Goal: Browse casually: Explore the website without a specific task or goal

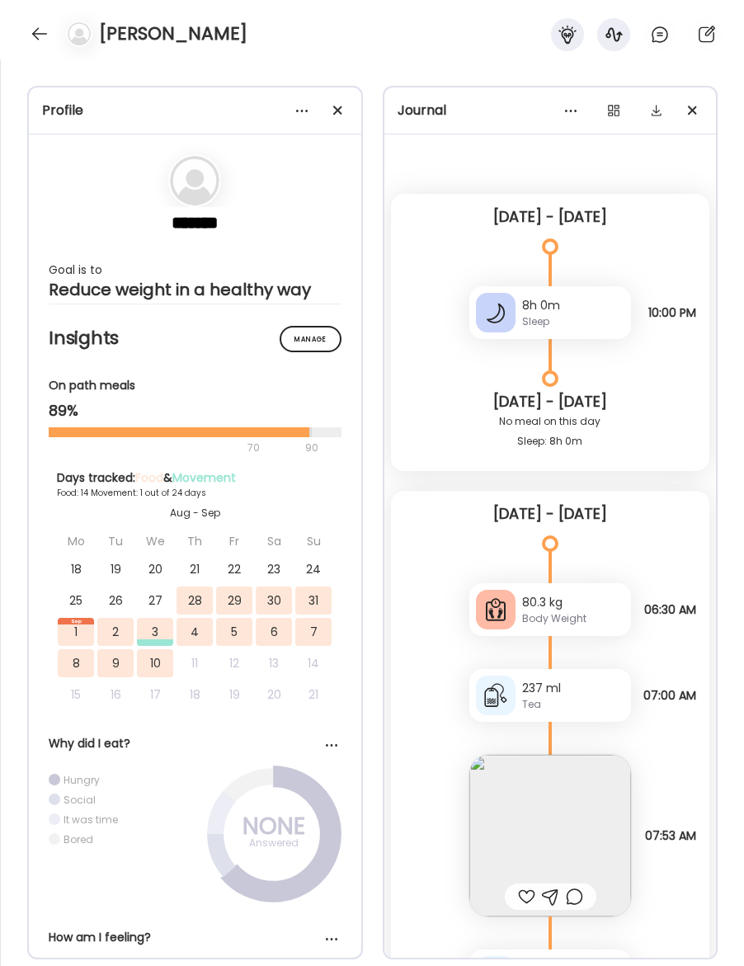
scroll to position [7, 0]
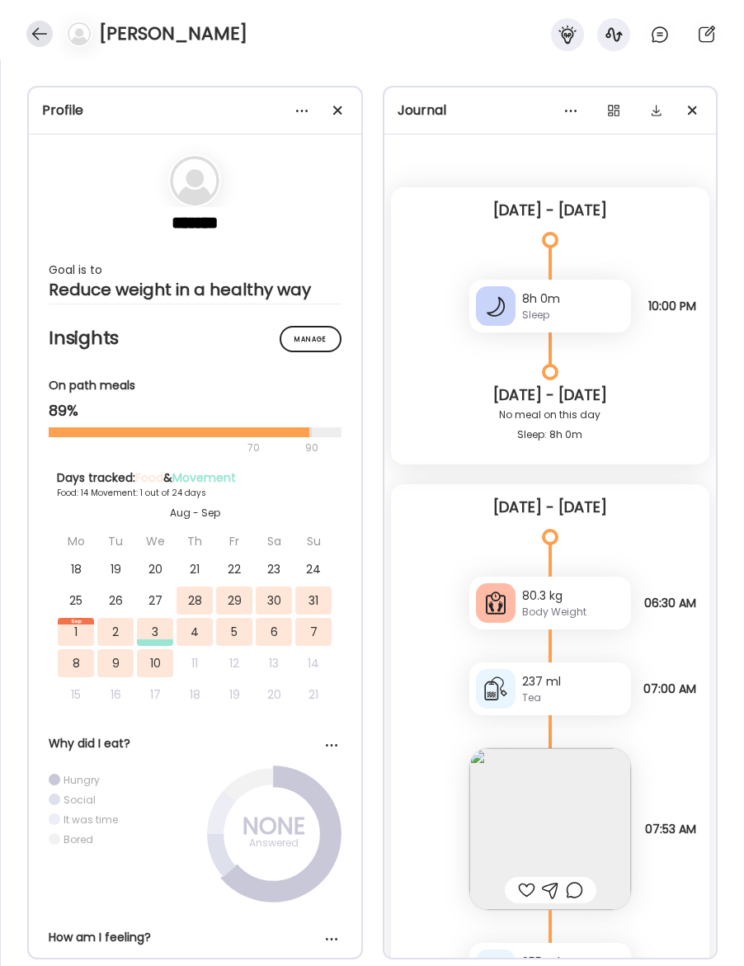
click at [37, 31] on div at bounding box center [39, 34] width 26 height 26
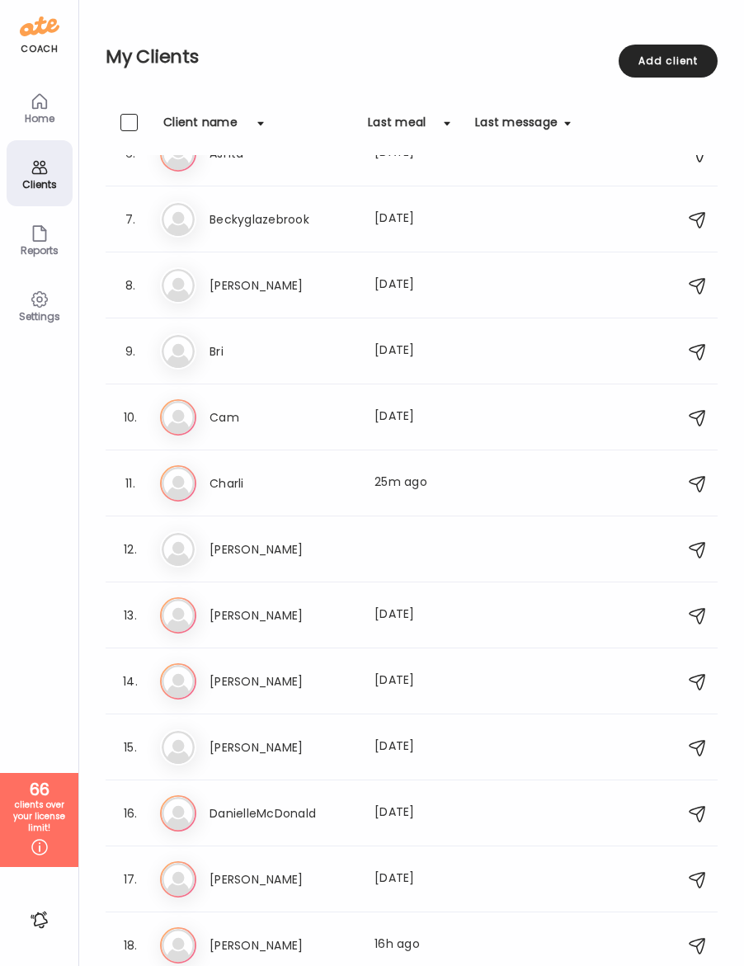
scroll to position [513, 0]
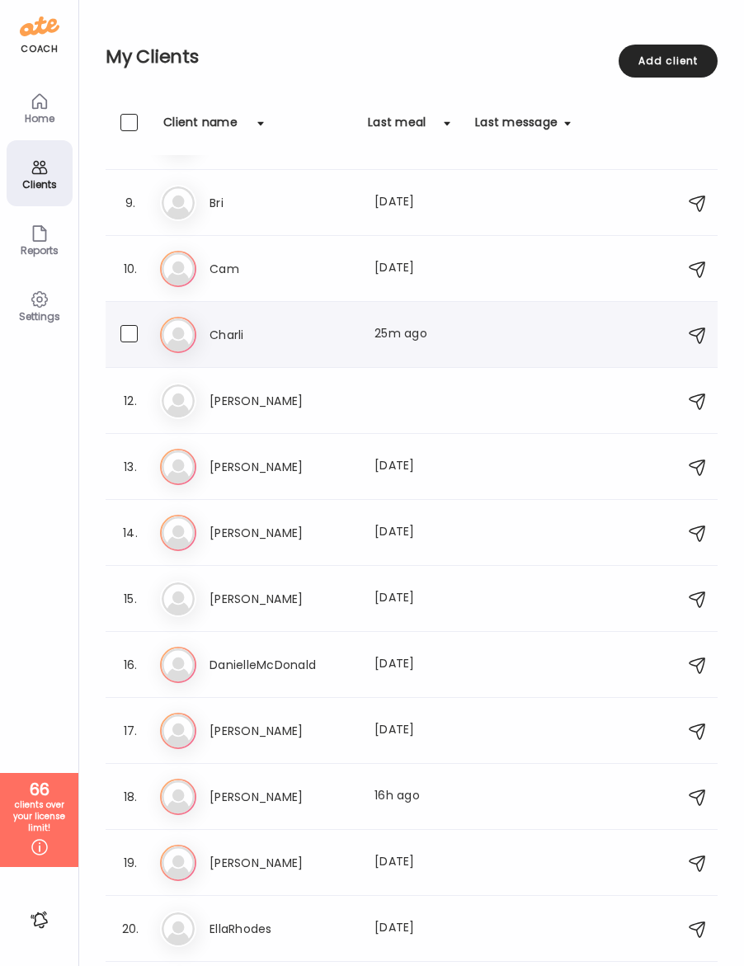
click at [231, 333] on h3 "Charli" at bounding box center [282, 335] width 145 height 20
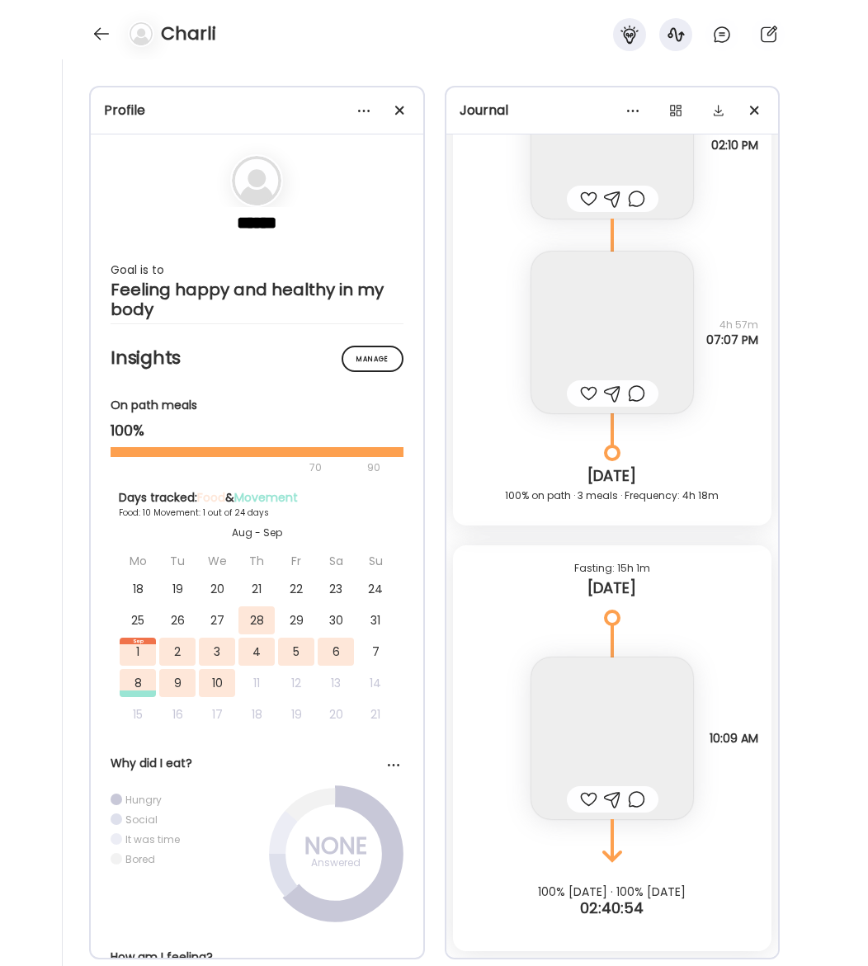
scroll to position [21964, 0]
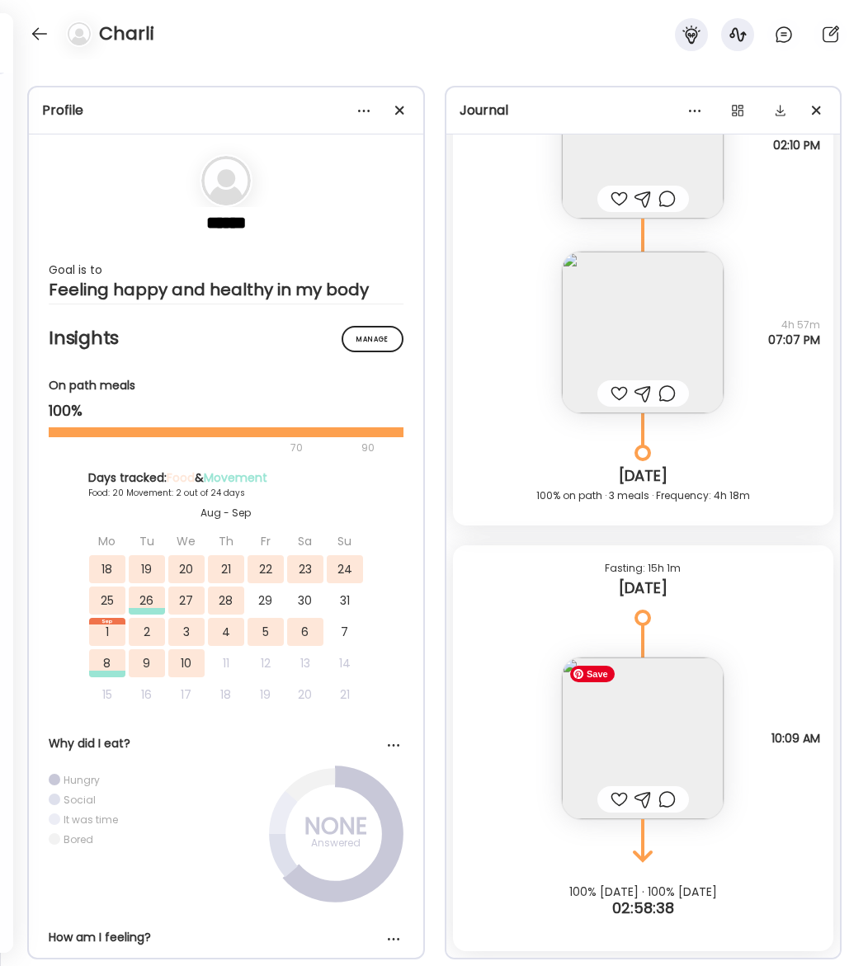
click at [656, 778] on img at bounding box center [643, 739] width 162 height 162
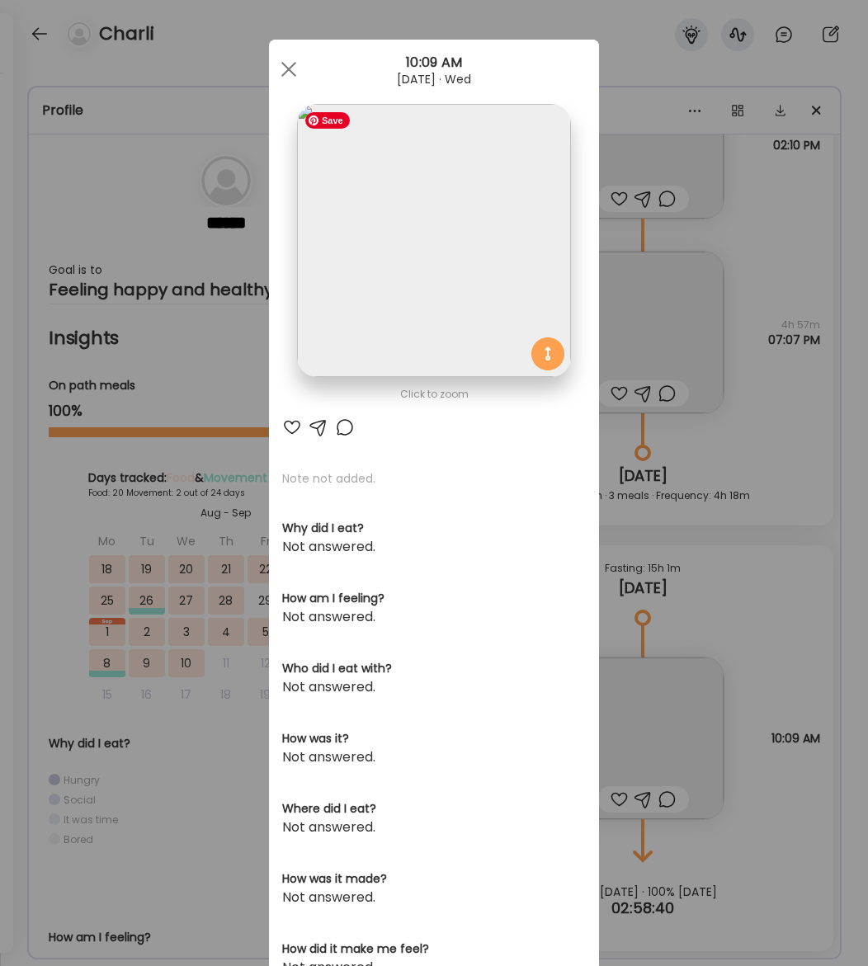
click at [482, 227] on img at bounding box center [433, 240] width 273 height 273
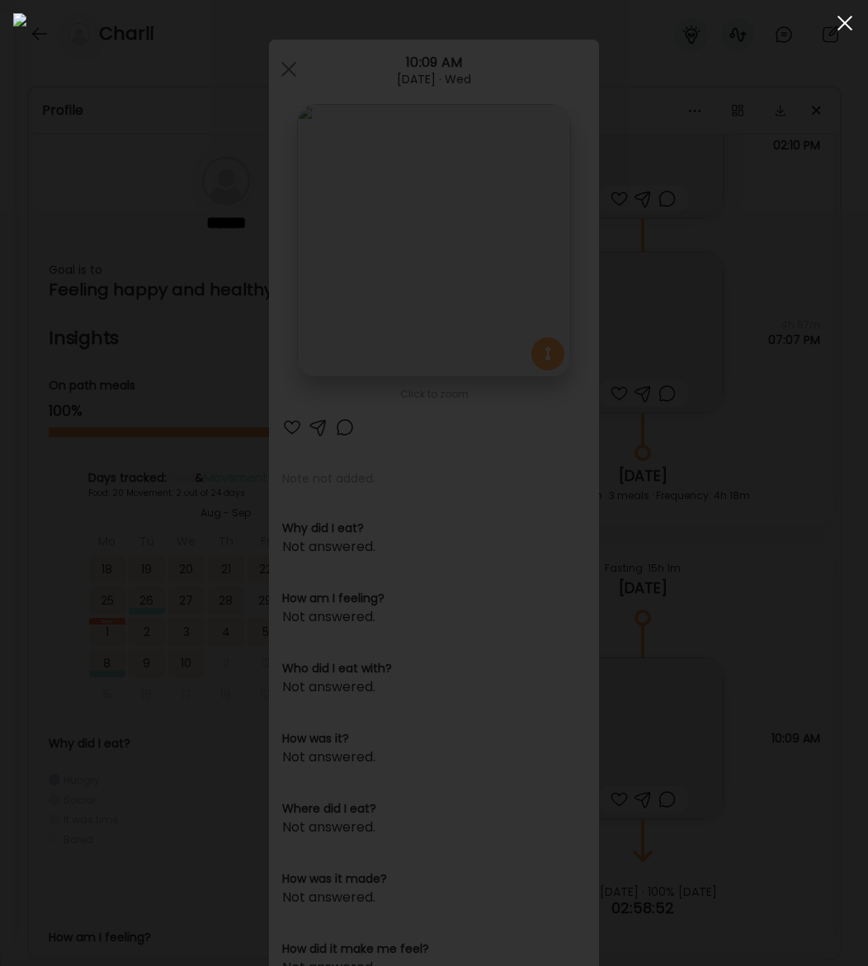
click at [744, 21] on span at bounding box center [845, 23] width 15 height 15
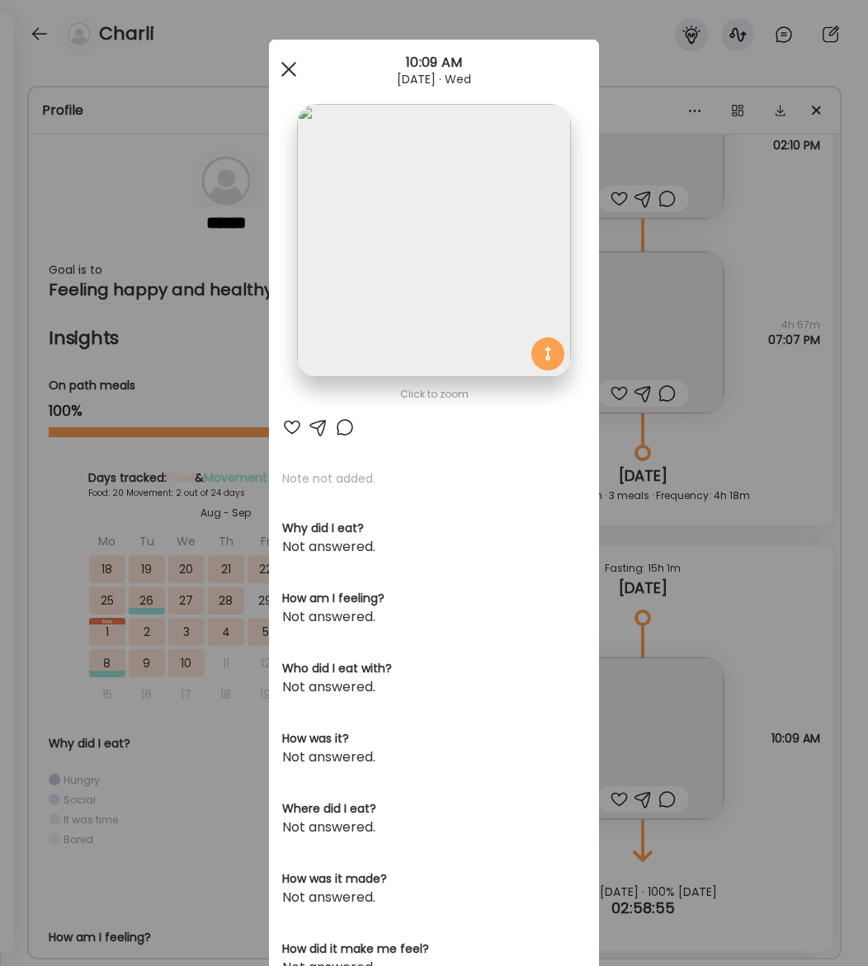
click at [290, 70] on span at bounding box center [288, 69] width 15 height 15
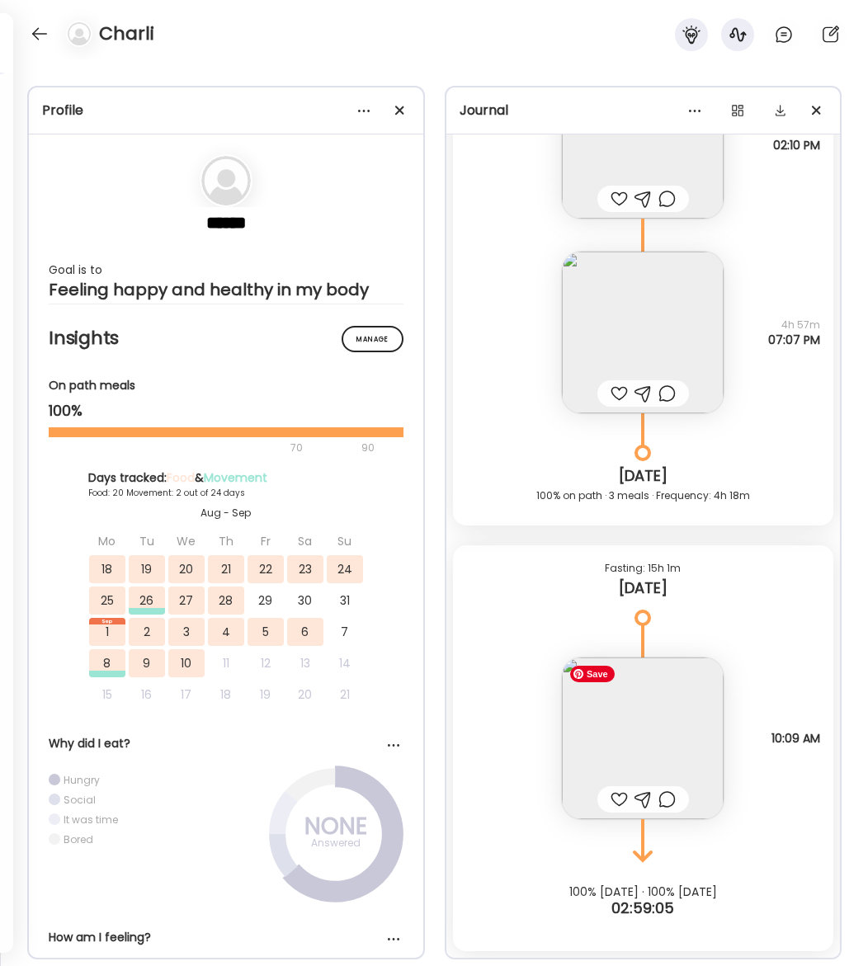
click at [672, 738] on img at bounding box center [643, 739] width 162 height 162
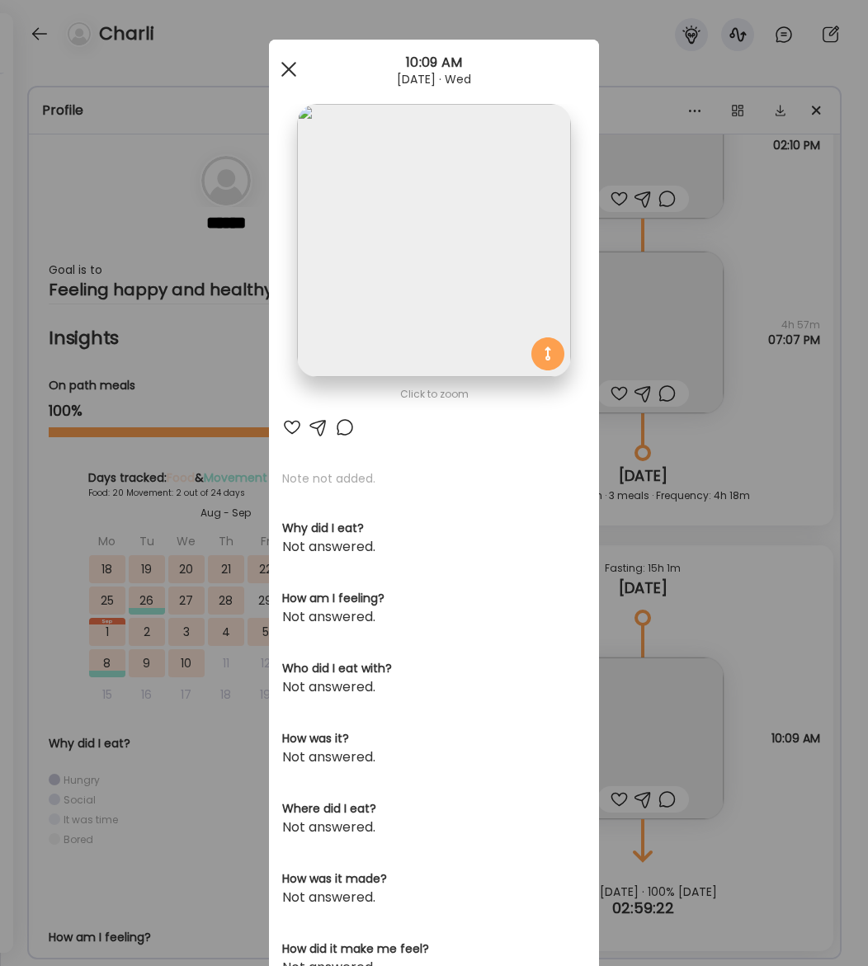
click at [282, 72] on div at bounding box center [288, 69] width 33 height 33
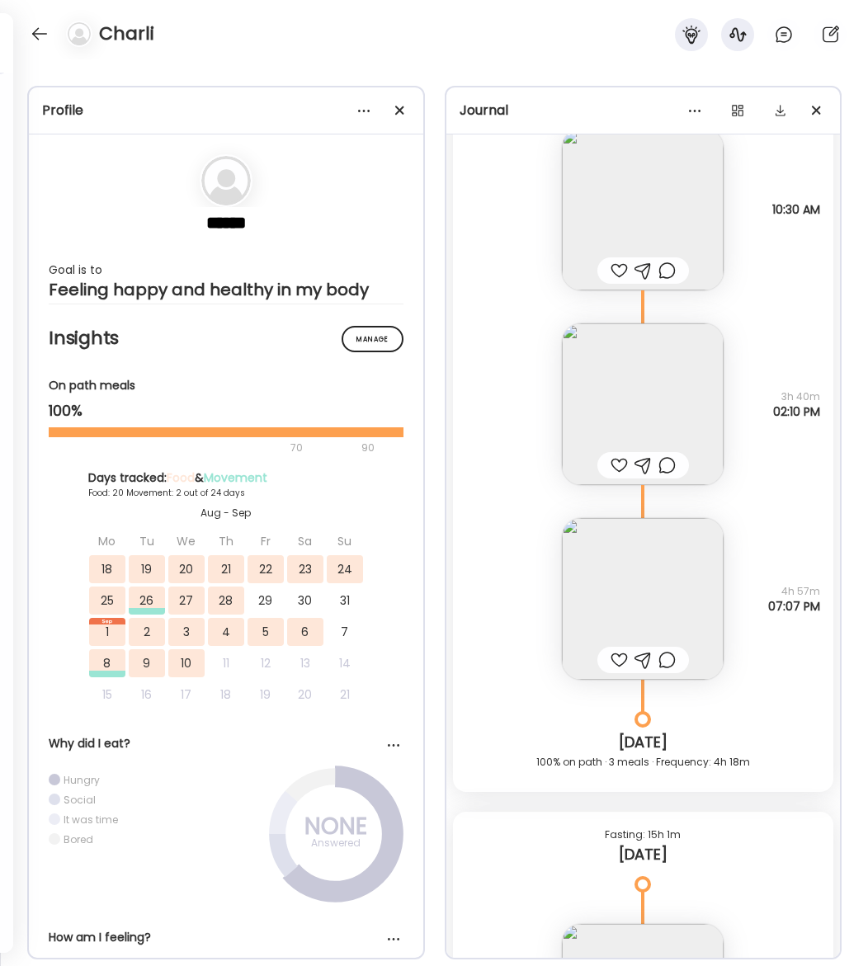
scroll to position [21680, 0]
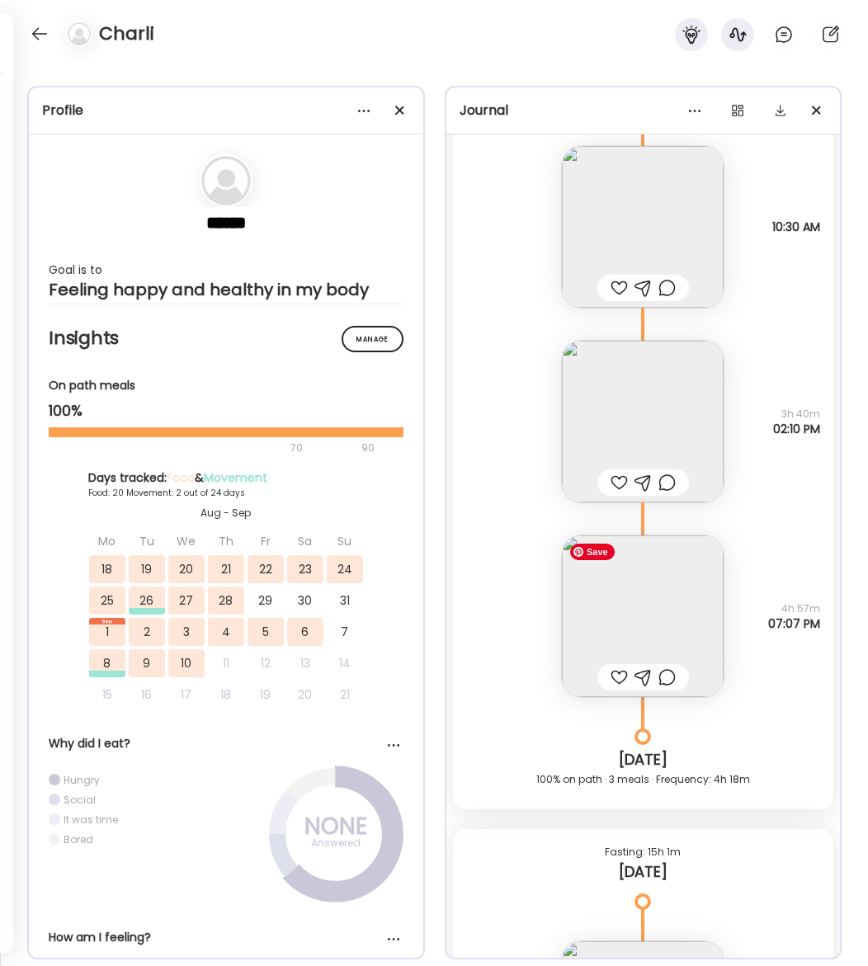
click at [683, 632] on img at bounding box center [643, 617] width 162 height 162
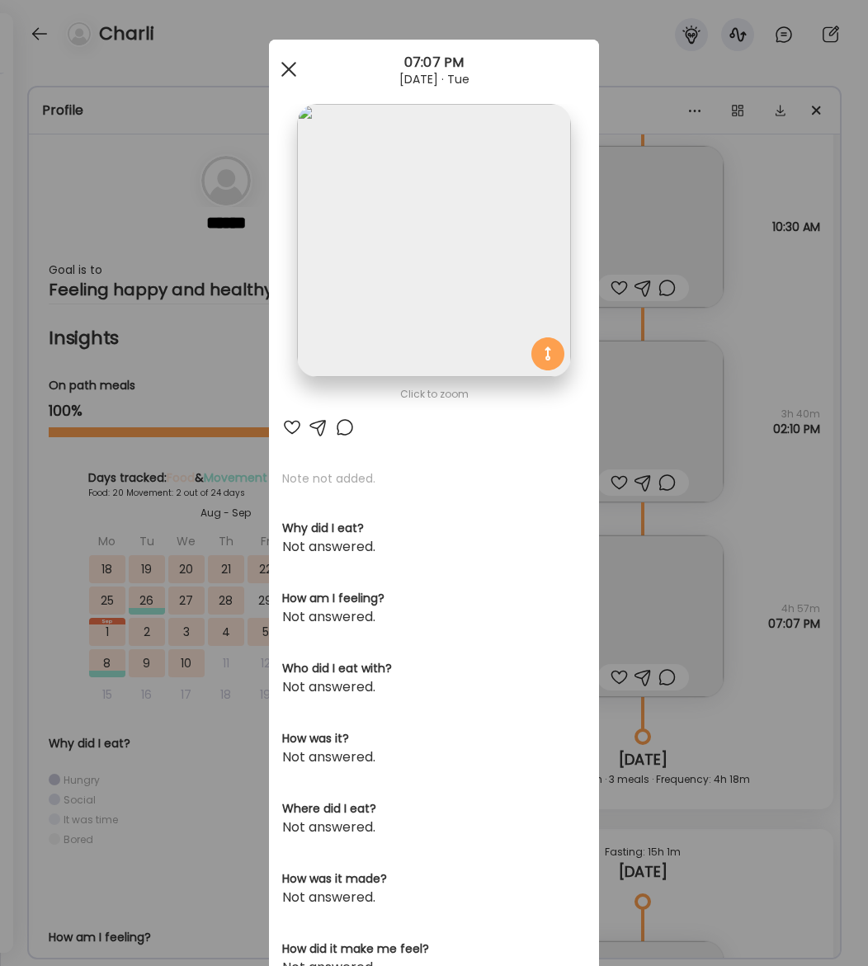
click at [290, 73] on div at bounding box center [288, 69] width 33 height 33
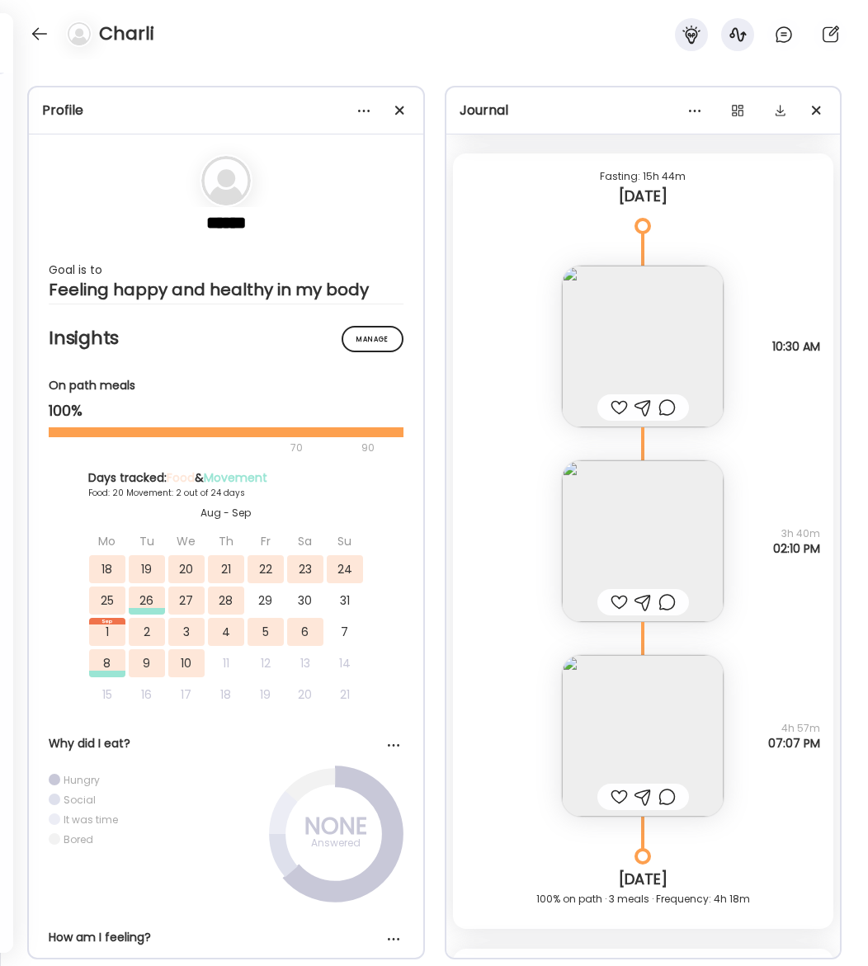
scroll to position [21544, 0]
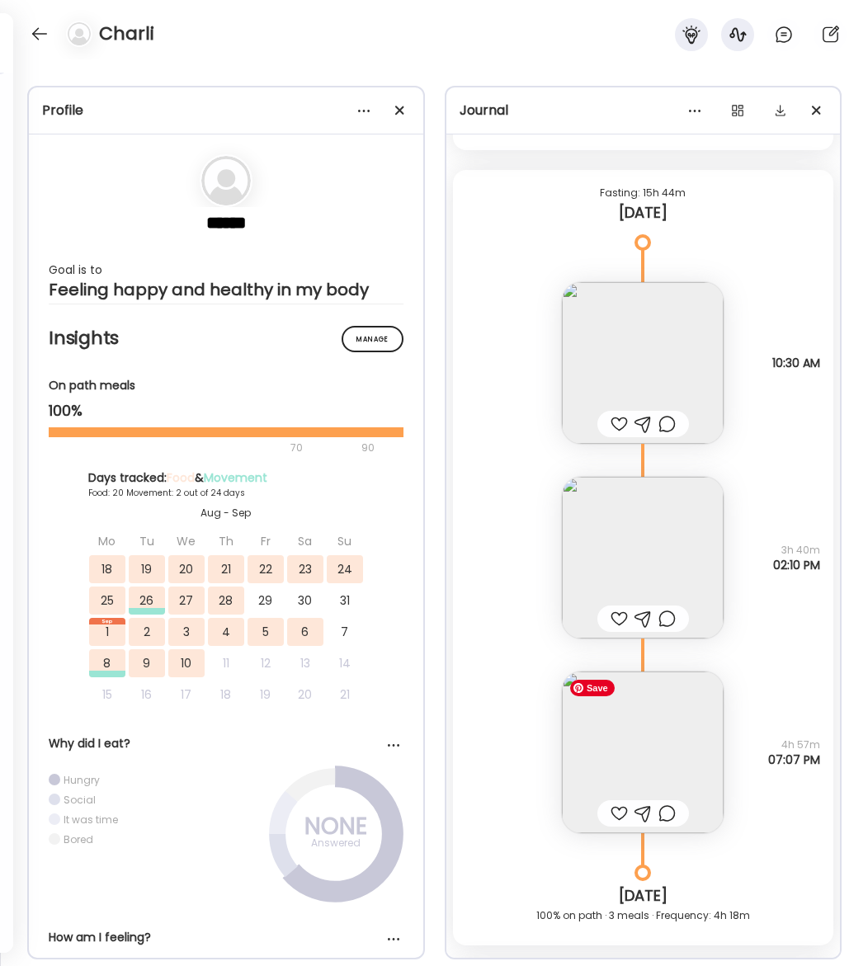
click at [631, 741] on img at bounding box center [643, 753] width 162 height 162
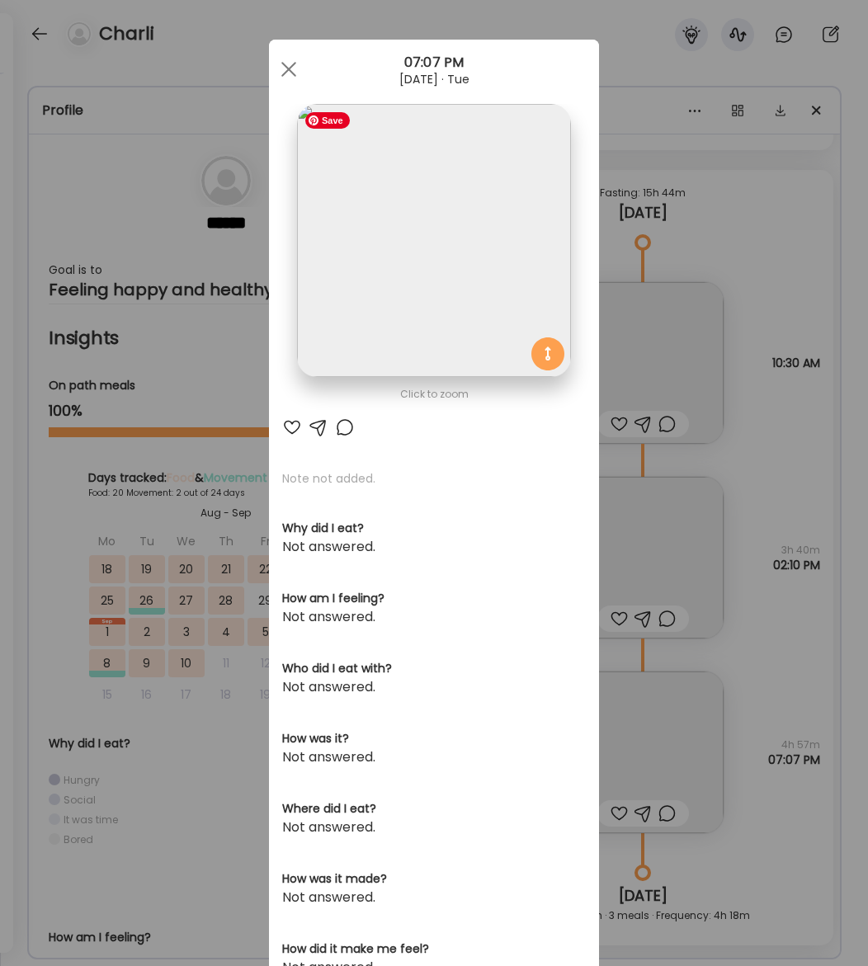
click at [453, 319] on img at bounding box center [433, 240] width 273 height 273
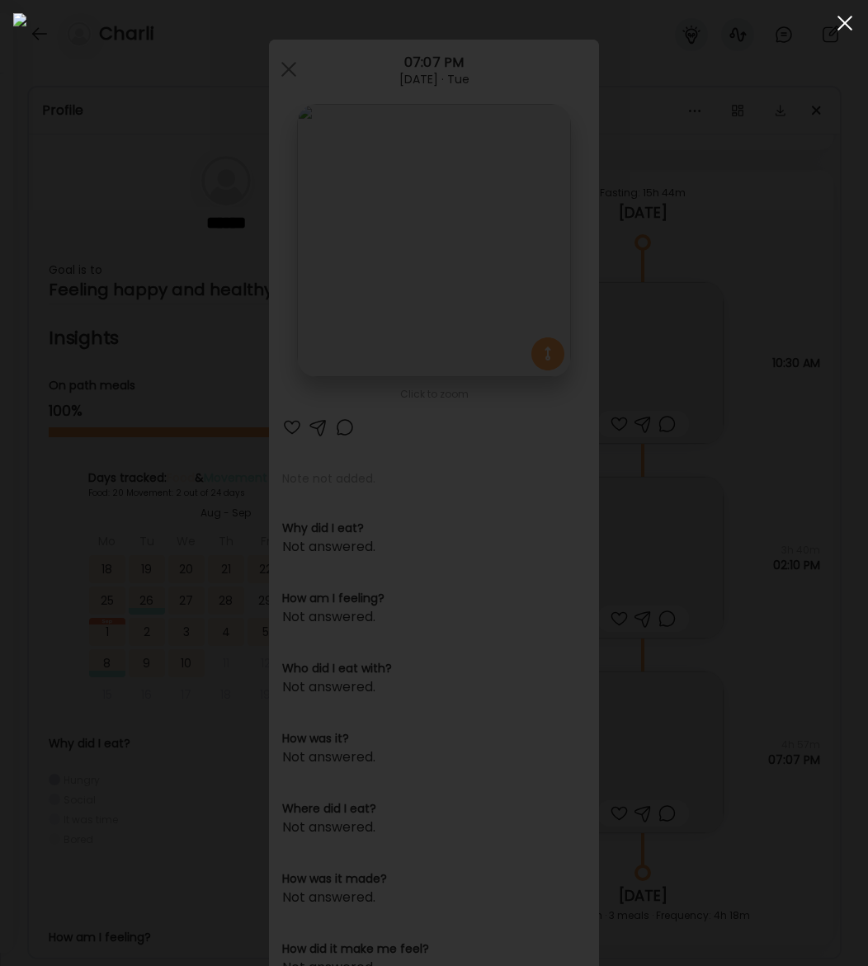
click at [744, 26] on span at bounding box center [845, 23] width 15 height 15
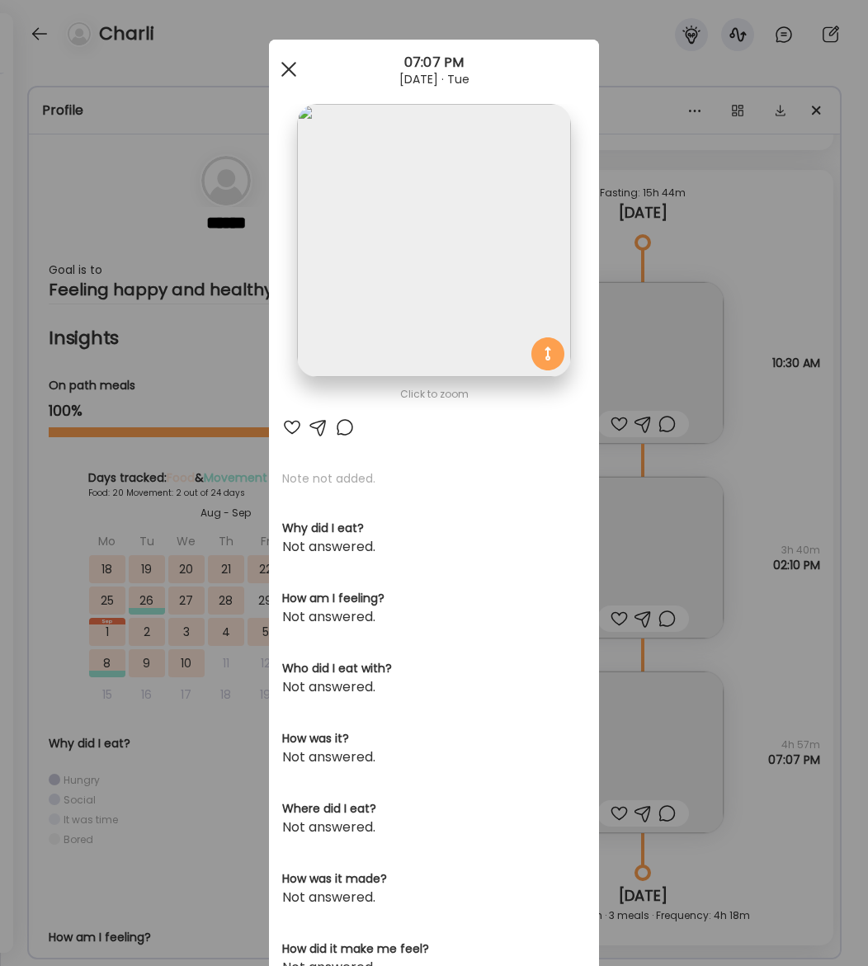
click at [293, 59] on div at bounding box center [288, 69] width 33 height 33
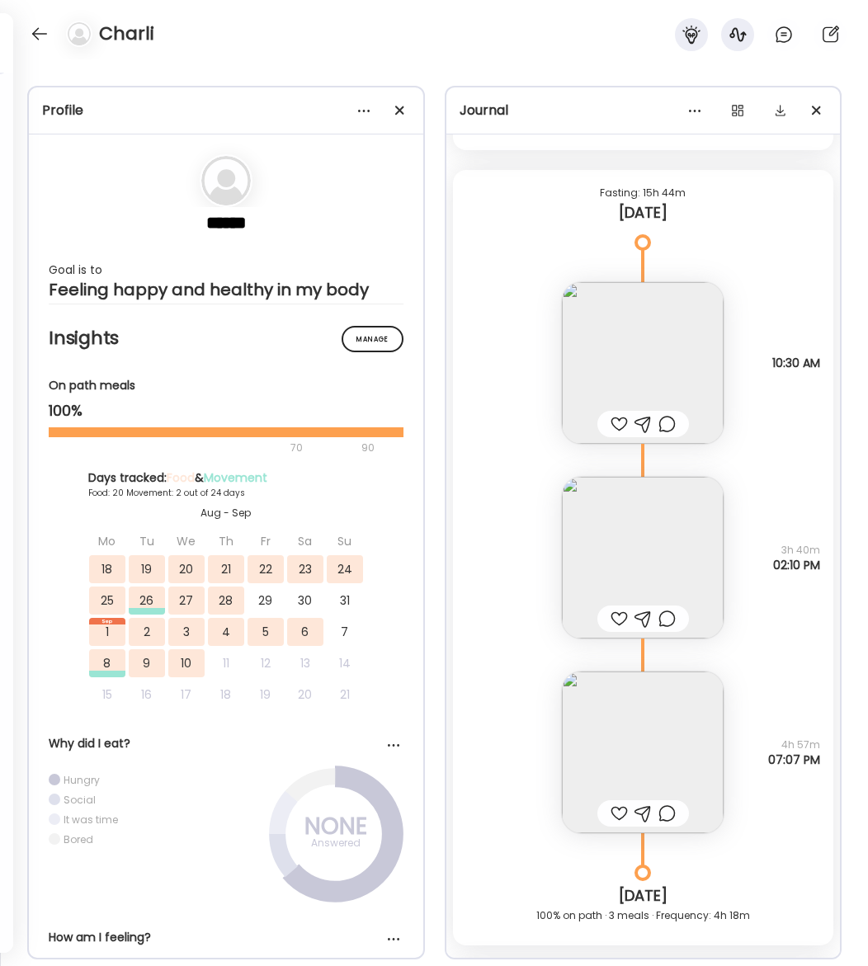
scroll to position [21472, 0]
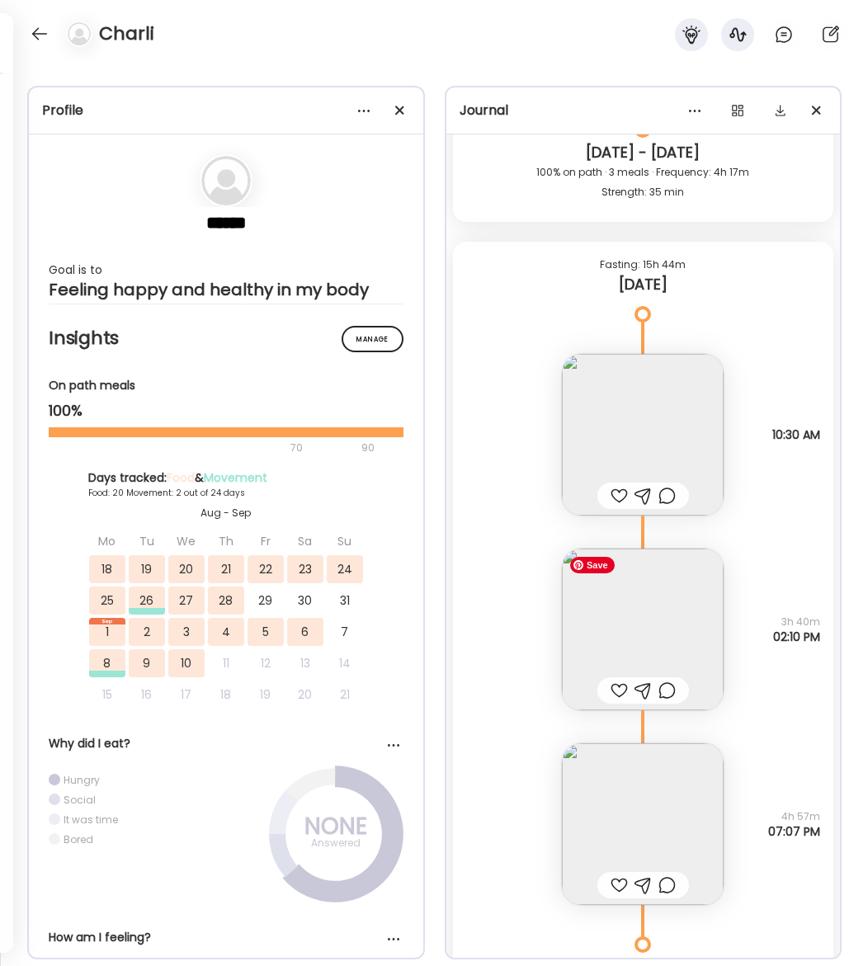
click at [659, 640] on img at bounding box center [643, 630] width 162 height 162
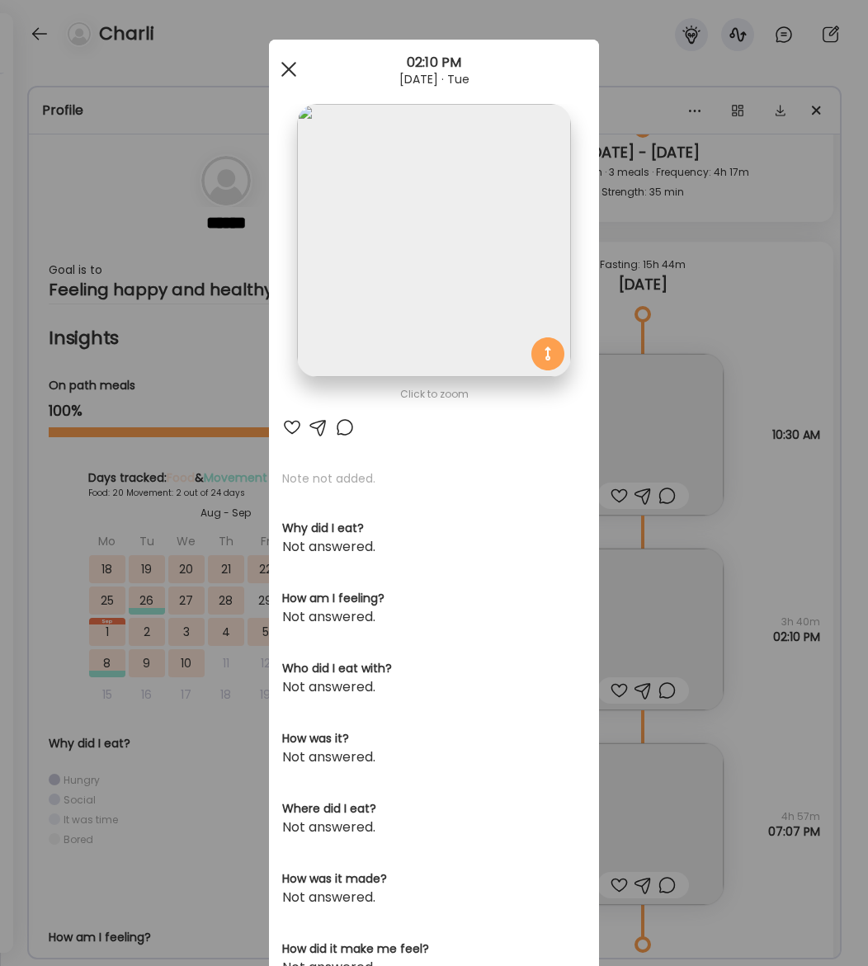
click at [292, 74] on div at bounding box center [288, 69] width 33 height 33
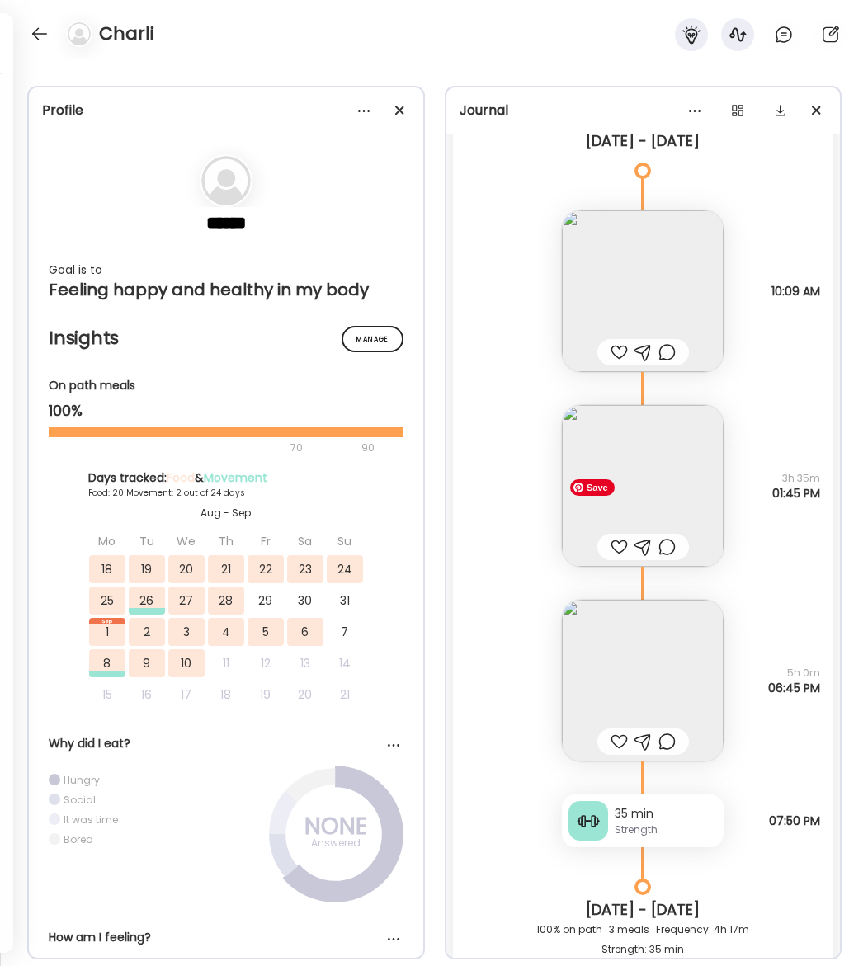
scroll to position [20714, 0]
click at [671, 705] on img at bounding box center [643, 682] width 162 height 162
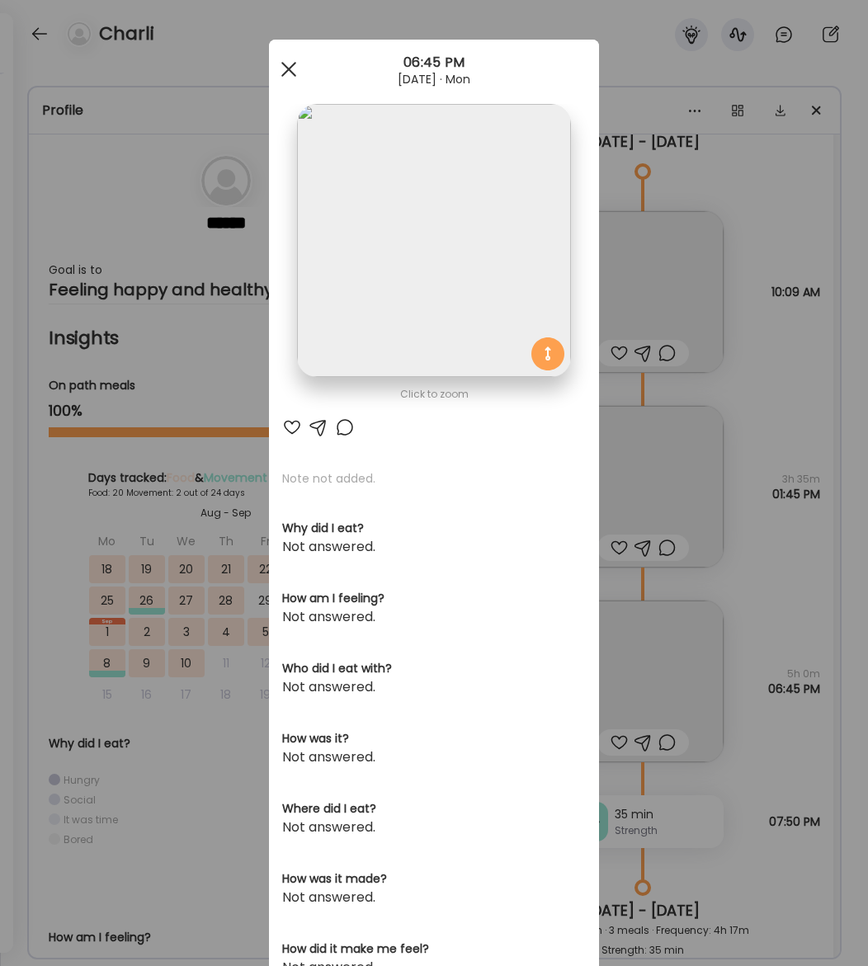
click at [282, 72] on div at bounding box center [288, 69] width 33 height 33
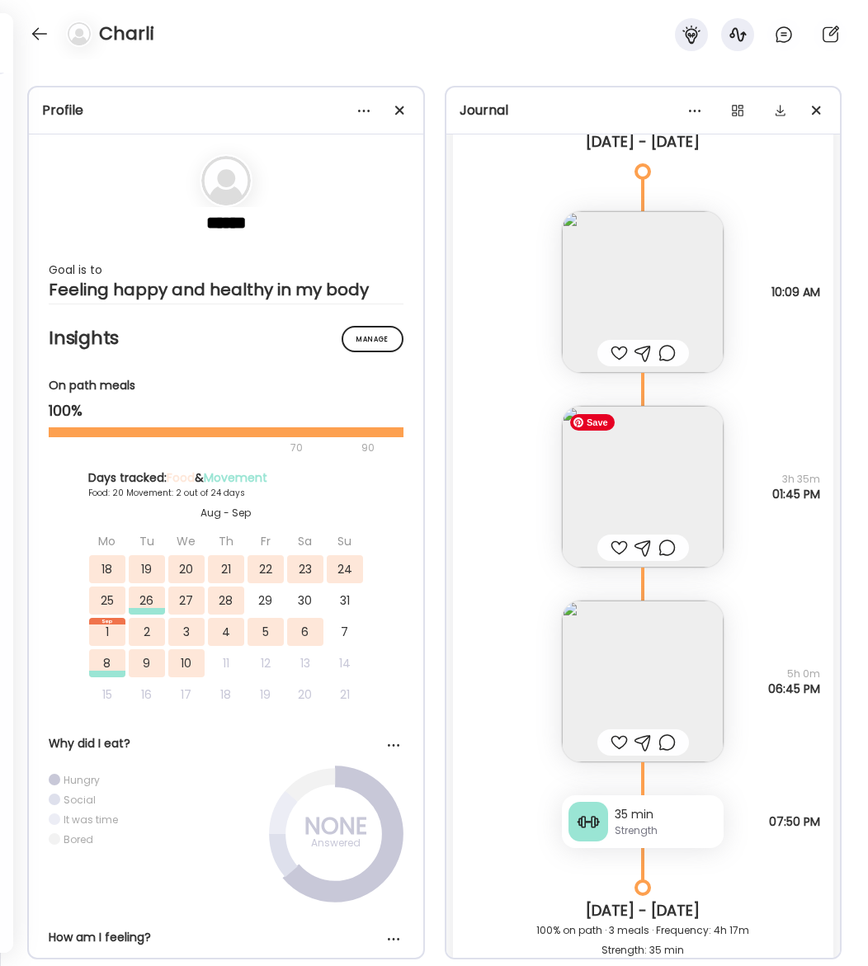
click at [682, 518] on img at bounding box center [643, 487] width 162 height 162
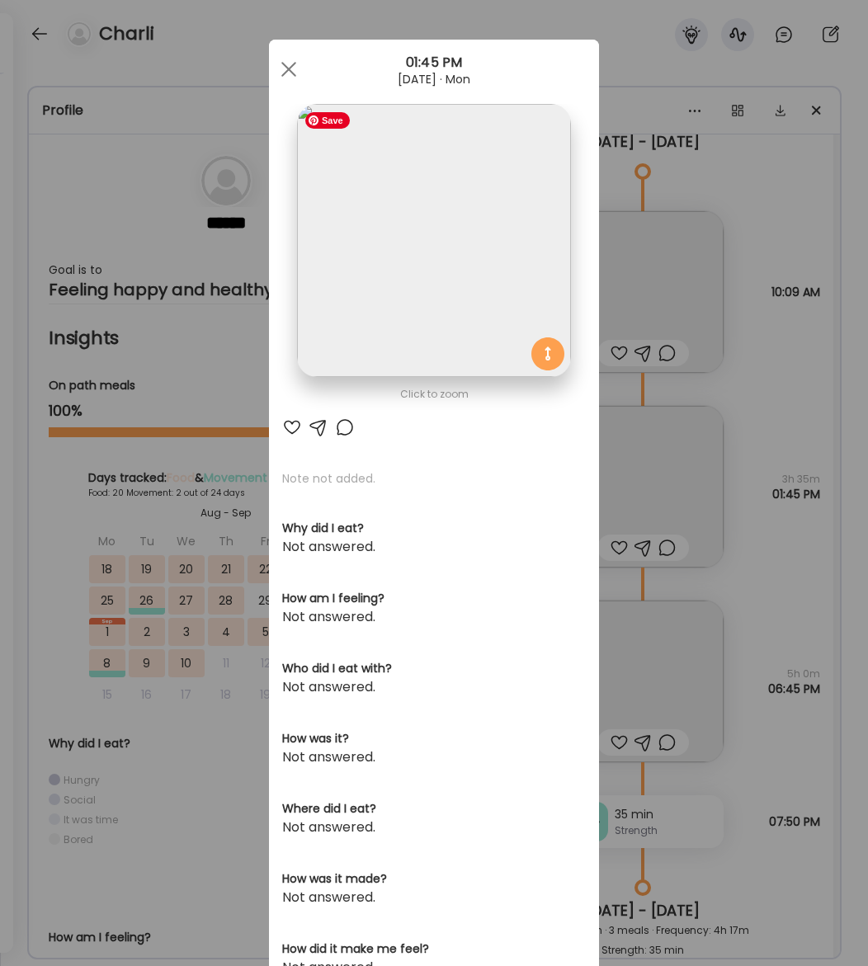
click at [370, 278] on img at bounding box center [433, 240] width 273 height 273
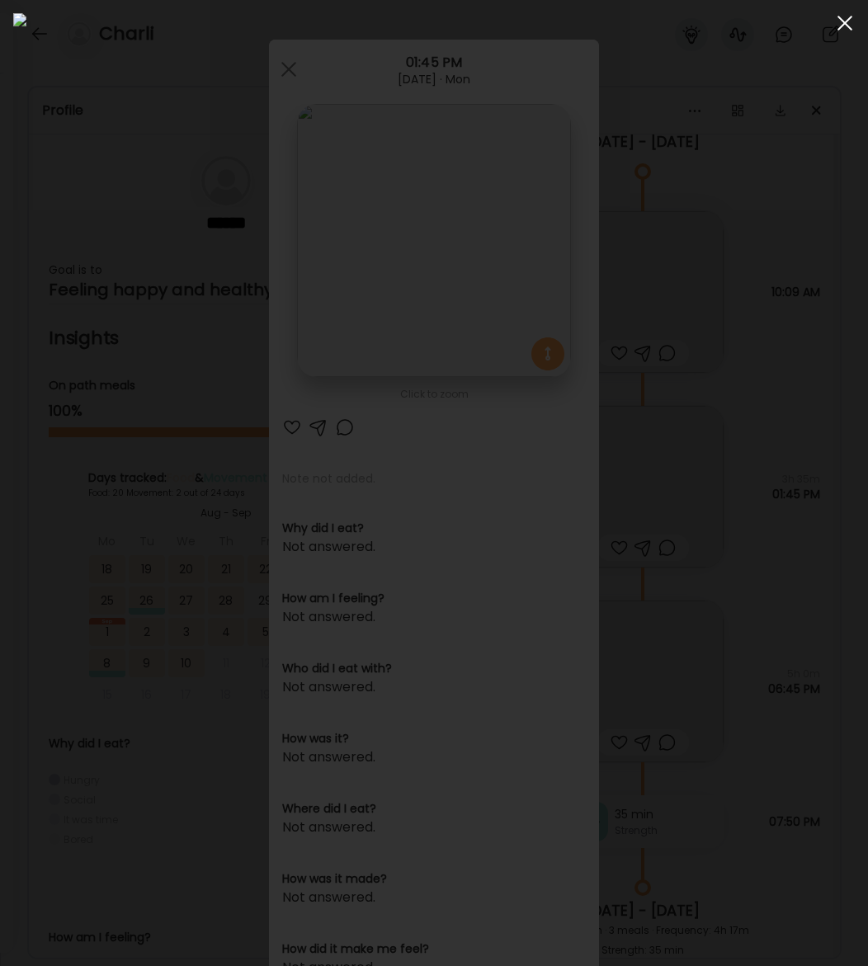
click at [744, 24] on div at bounding box center [845, 23] width 33 height 33
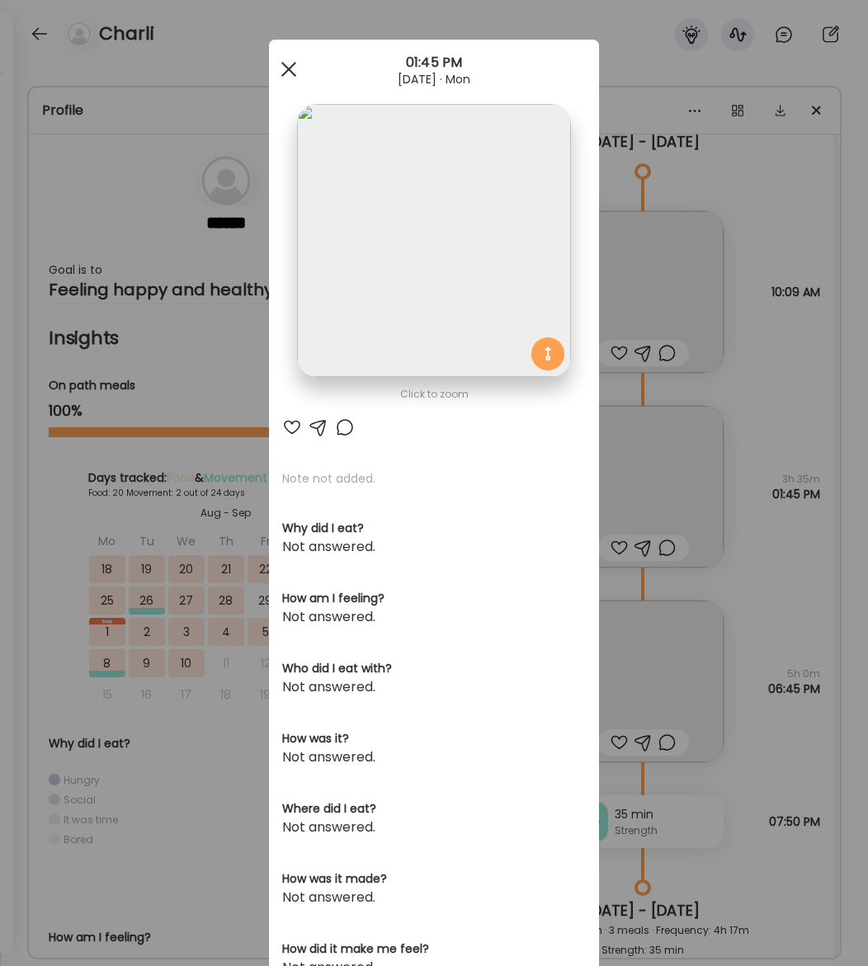
click at [286, 68] on div at bounding box center [288, 69] width 33 height 33
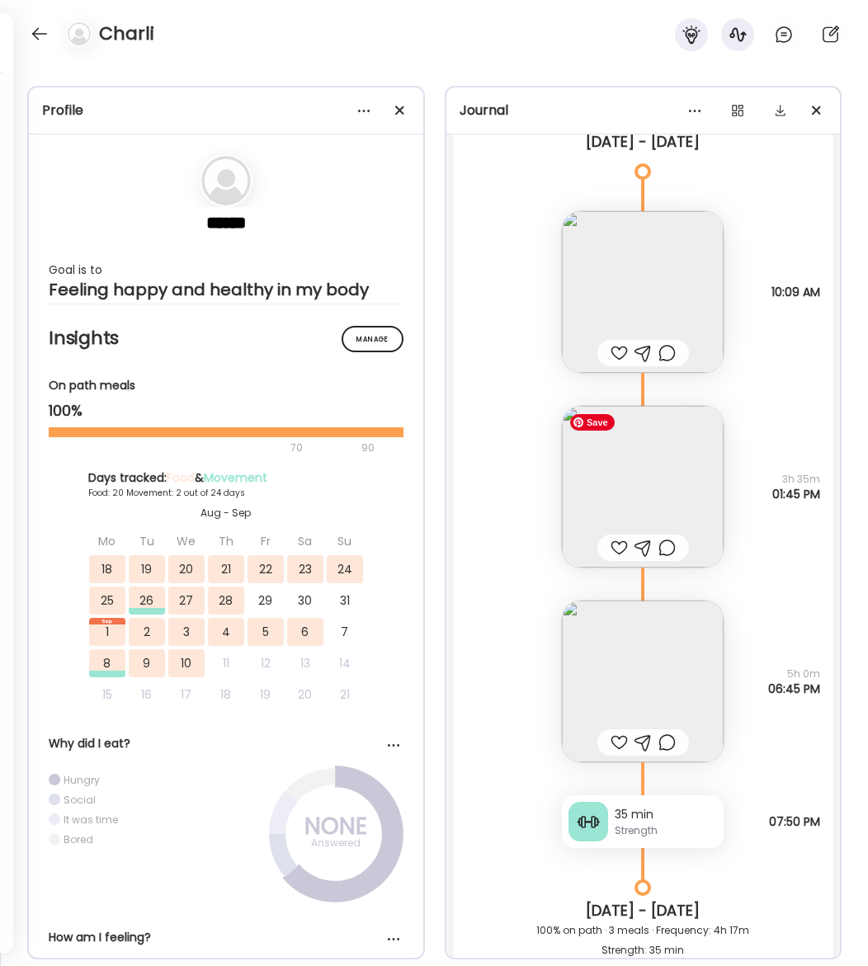
click at [617, 502] on img at bounding box center [643, 487] width 162 height 162
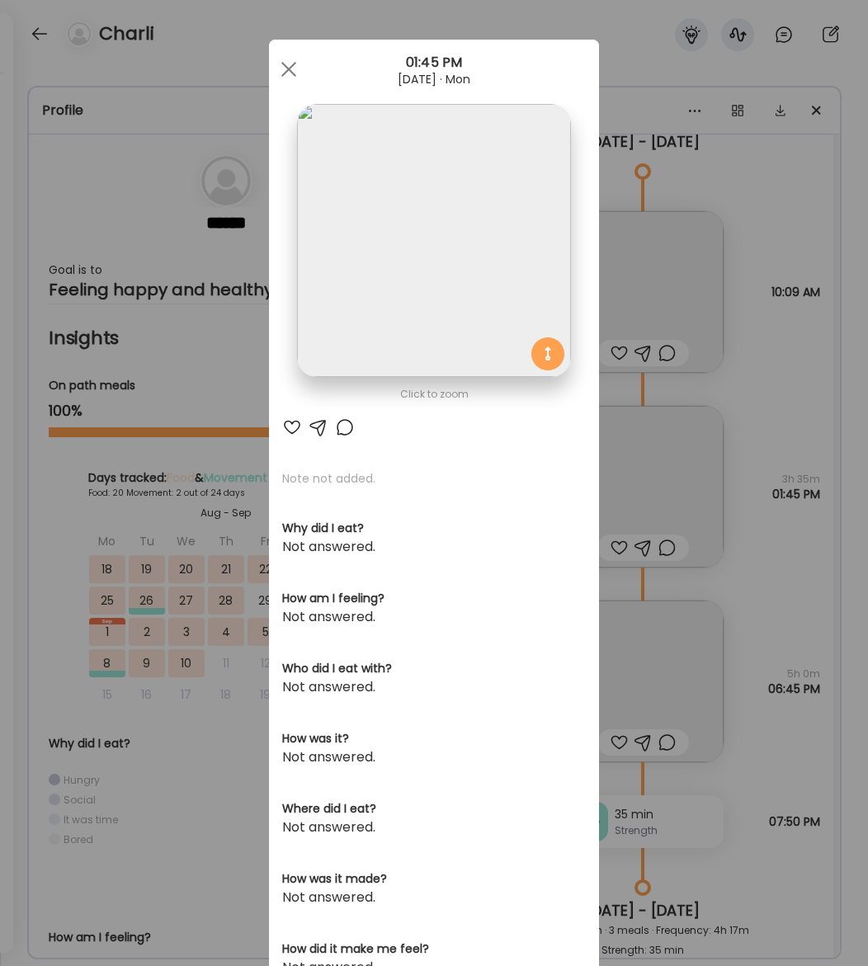
click at [294, 73] on div at bounding box center [288, 69] width 33 height 33
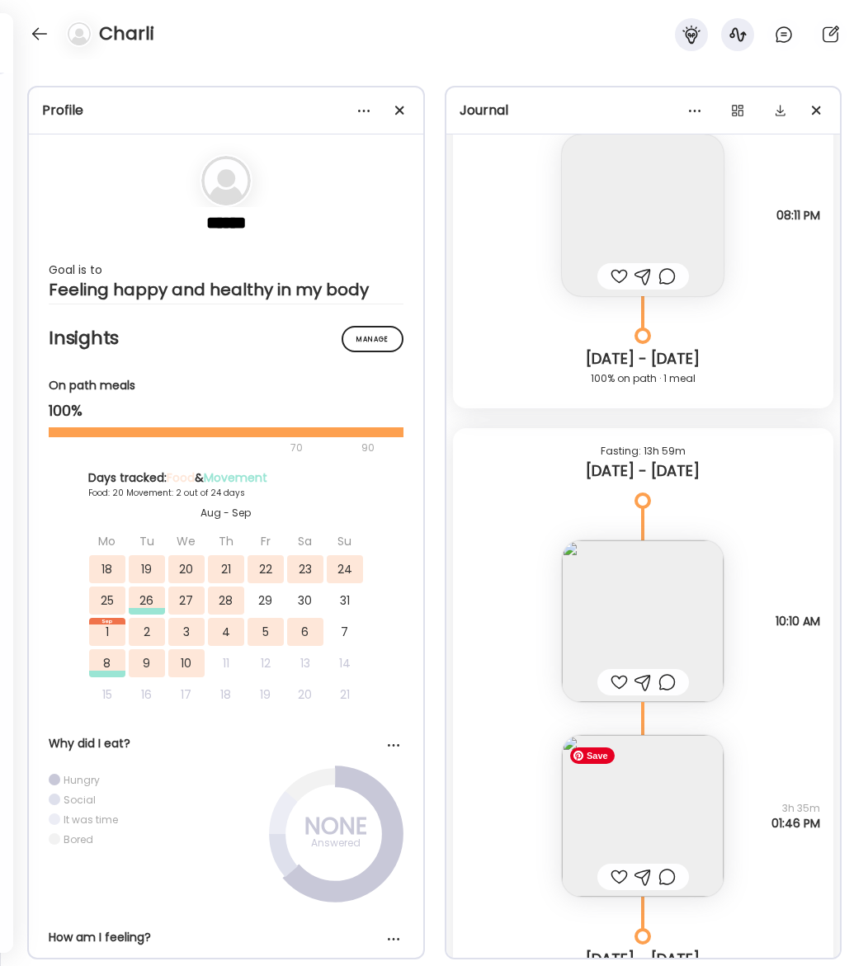
scroll to position [19677, 0]
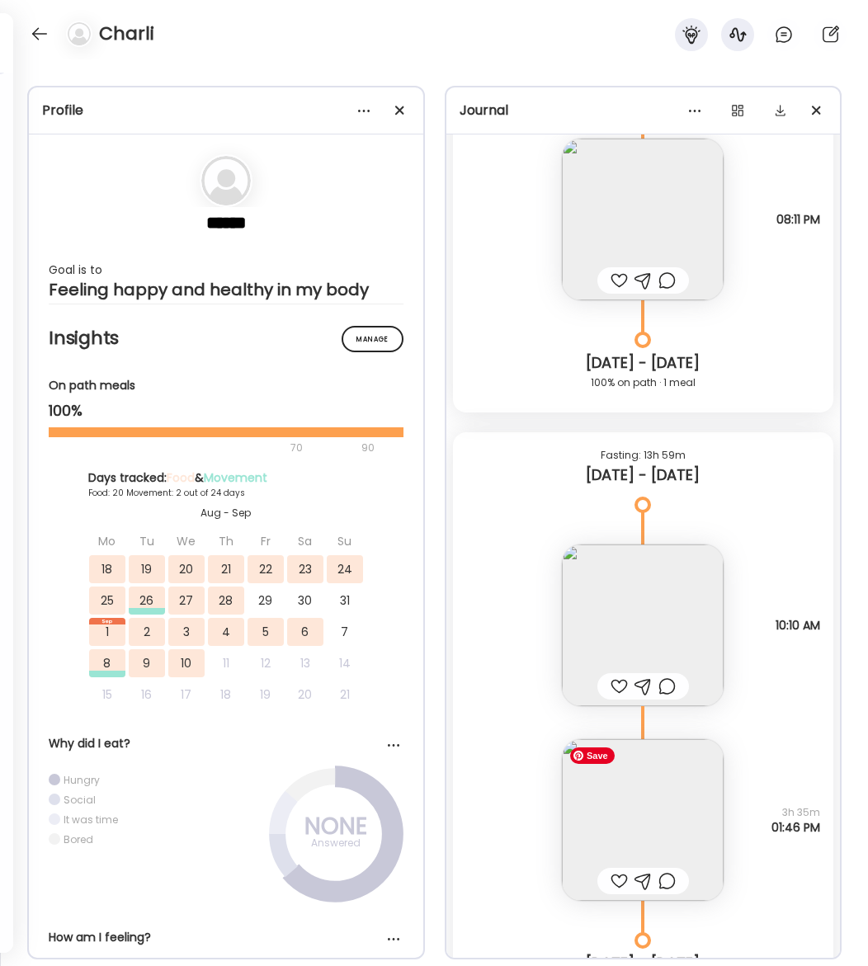
click at [692, 828] on img at bounding box center [643, 820] width 162 height 162
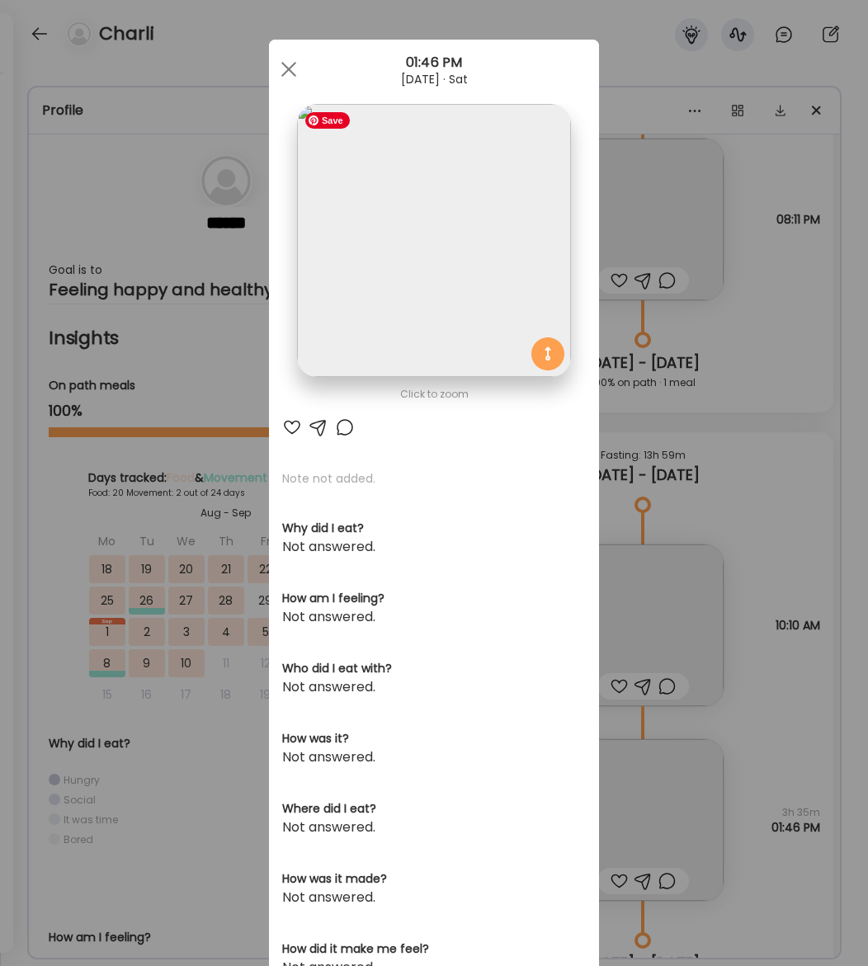
click at [478, 267] on img at bounding box center [433, 240] width 273 height 273
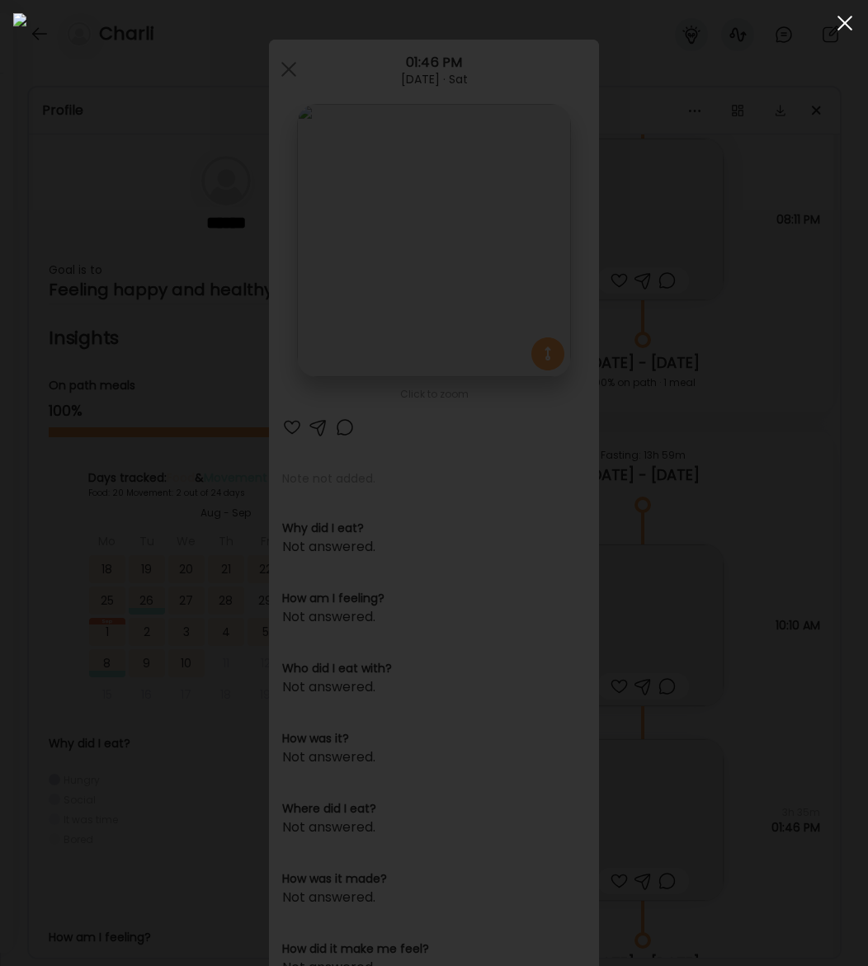
click at [744, 23] on span at bounding box center [845, 23] width 15 height 15
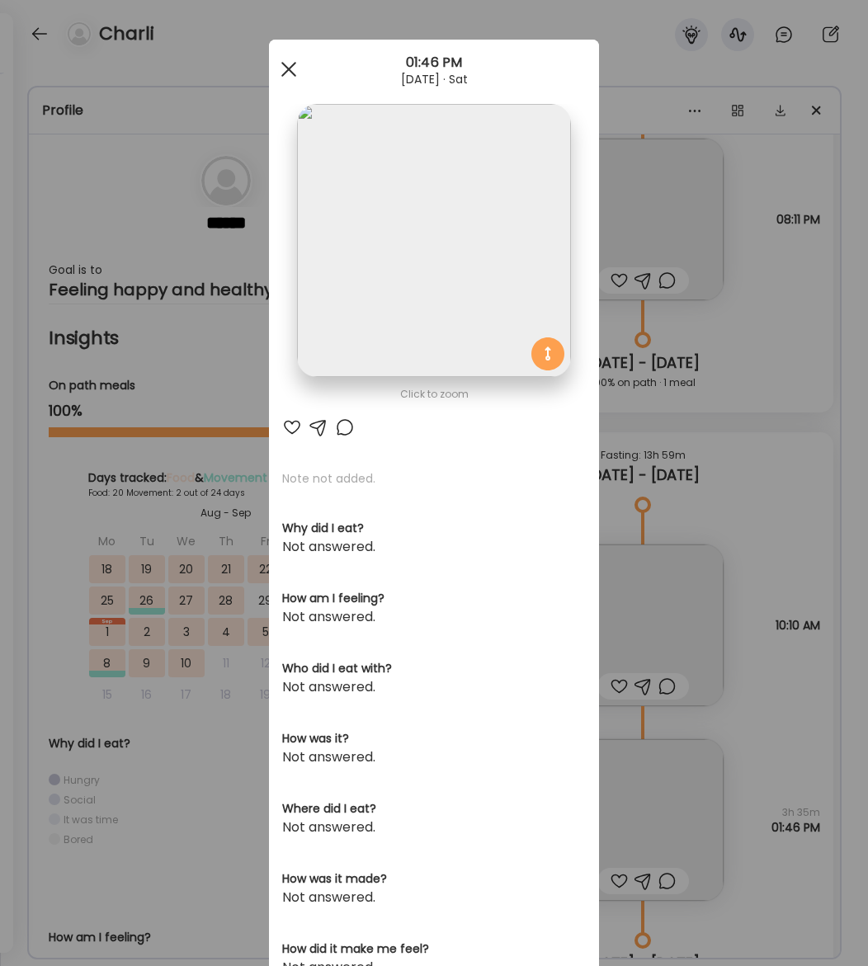
click at [286, 66] on span at bounding box center [288, 69] width 15 height 15
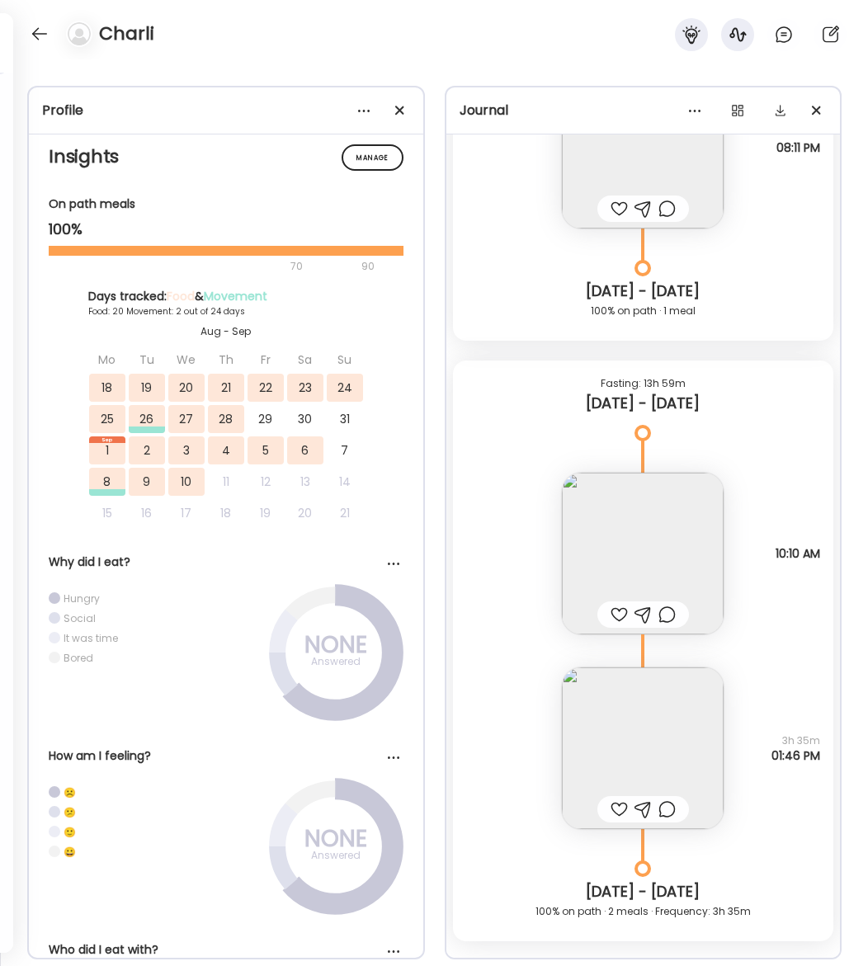
scroll to position [19750, 0]
click at [669, 575] on img at bounding box center [643, 553] width 162 height 162
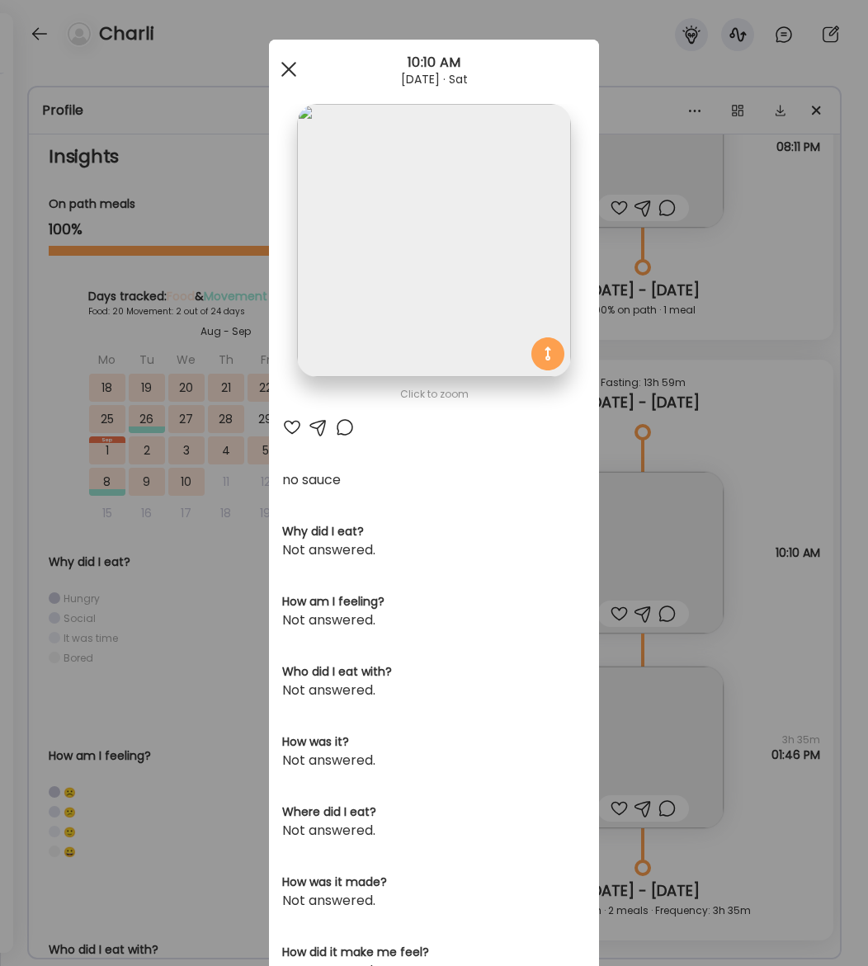
click at [288, 74] on div at bounding box center [288, 69] width 33 height 33
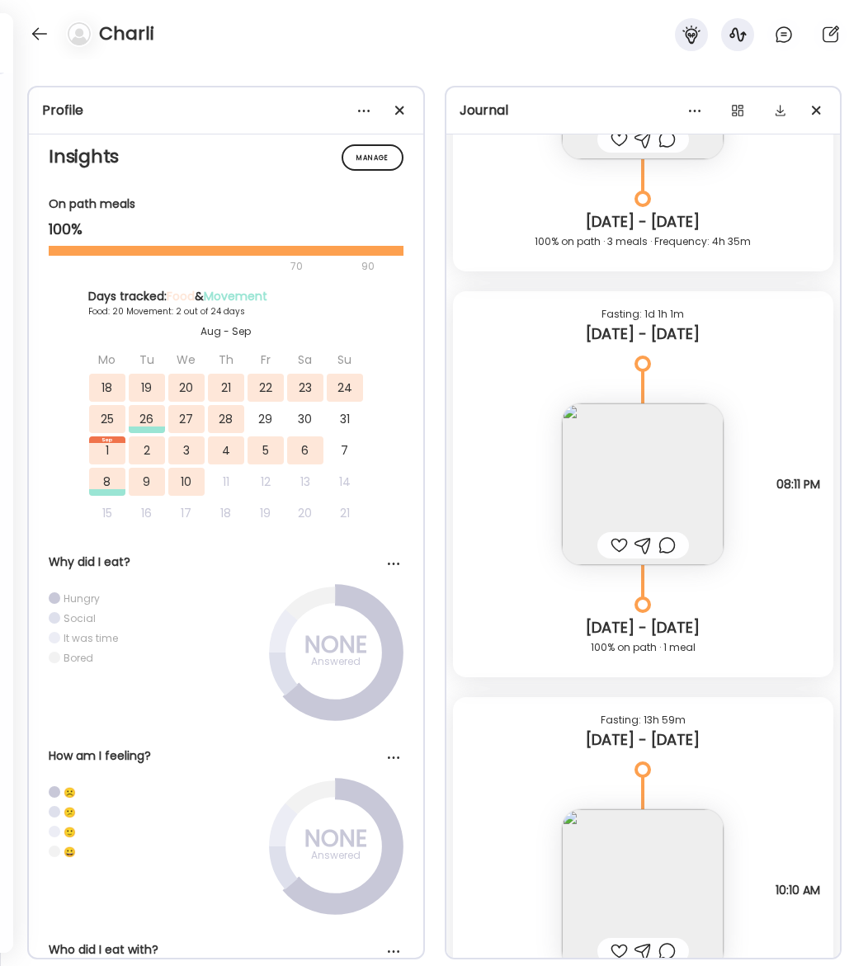
scroll to position [19411, 0]
click at [645, 510] on img at bounding box center [643, 485] width 162 height 162
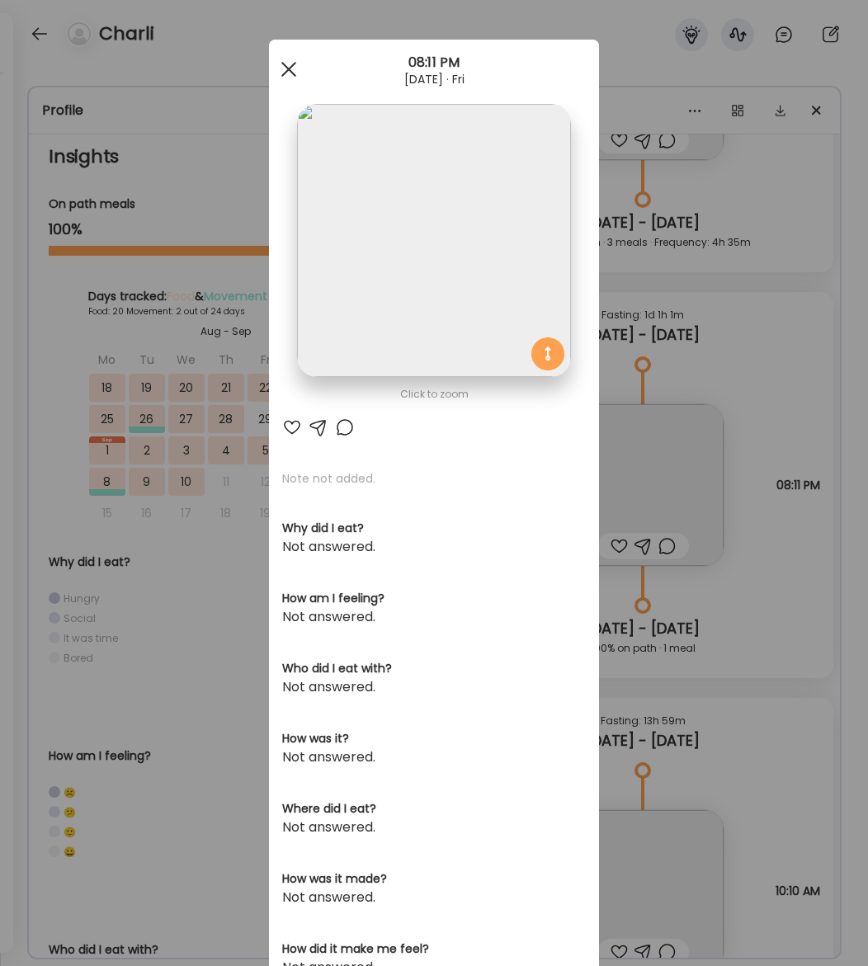
click at [291, 64] on span at bounding box center [288, 69] width 15 height 15
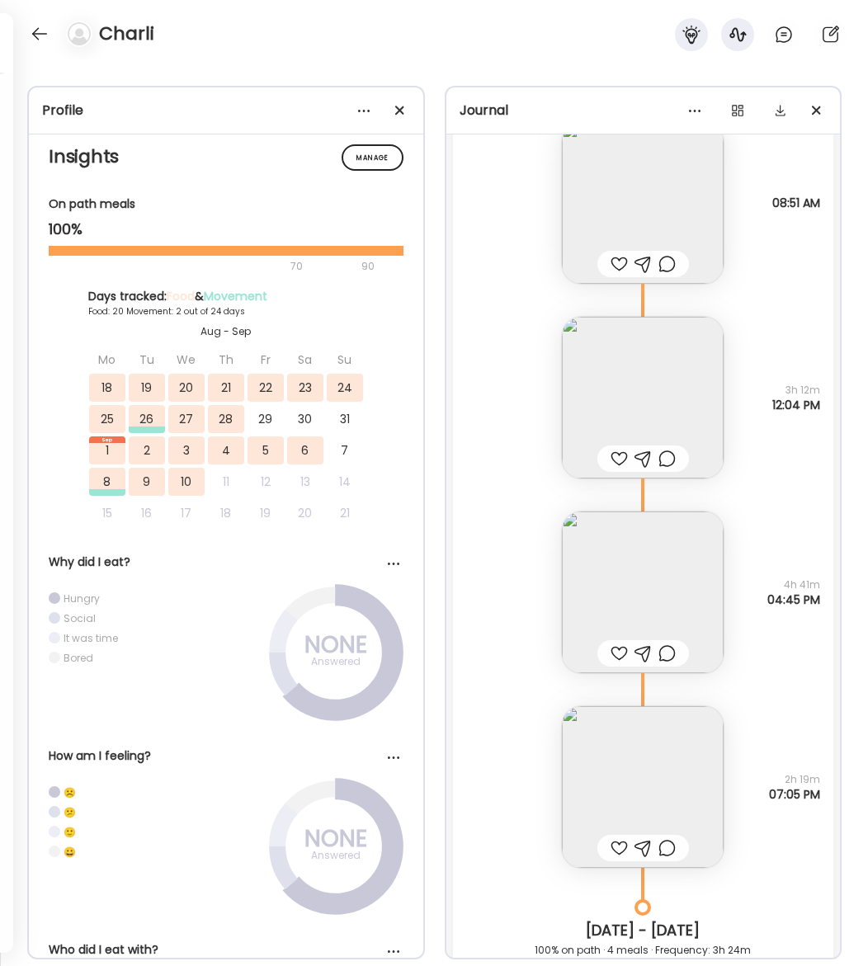
scroll to position [18017, 0]
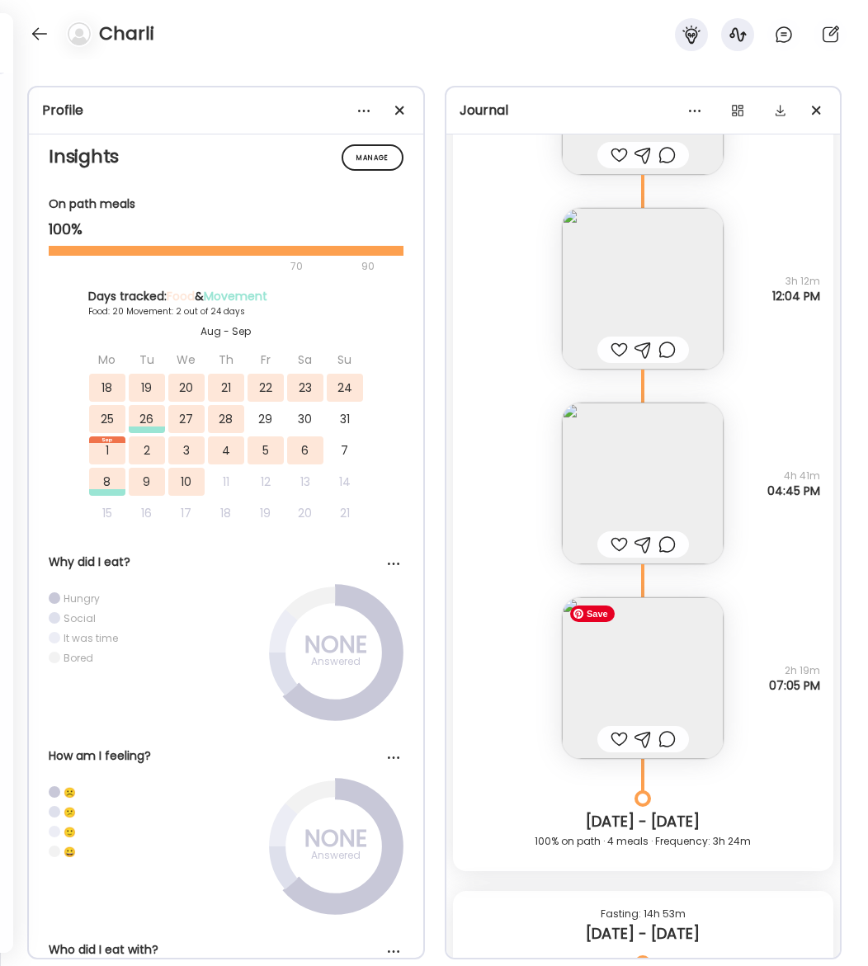
click at [699, 672] on img at bounding box center [643, 679] width 162 height 162
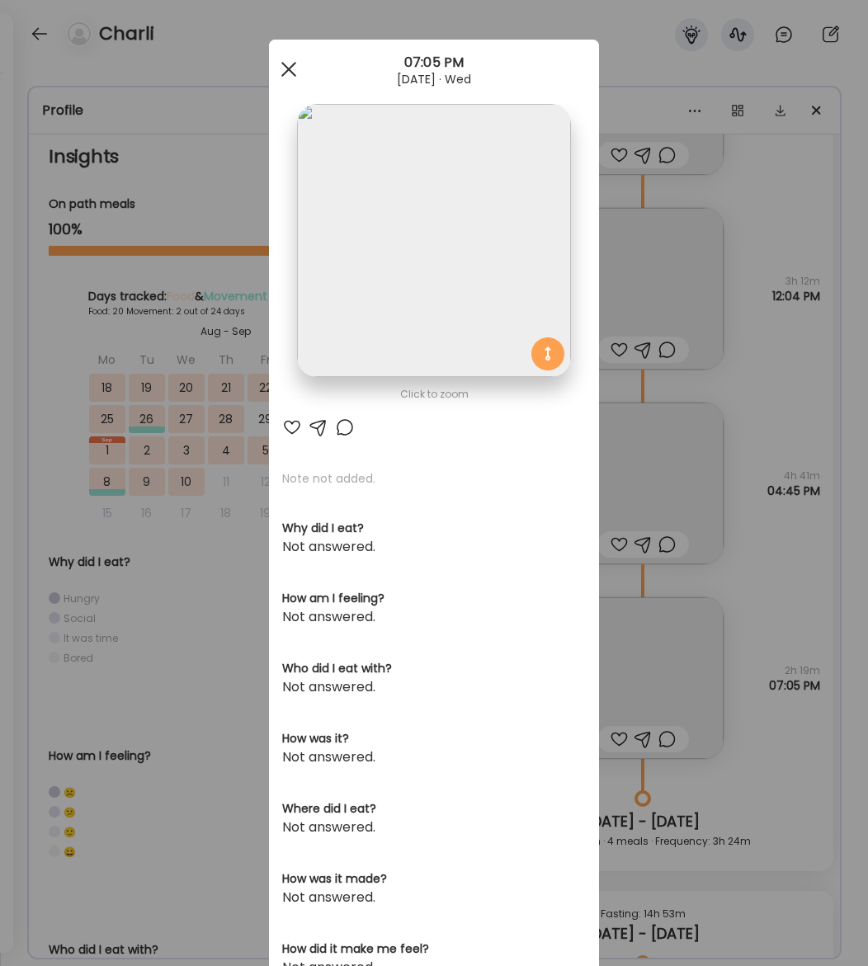
click at [300, 79] on div at bounding box center [288, 69] width 33 height 33
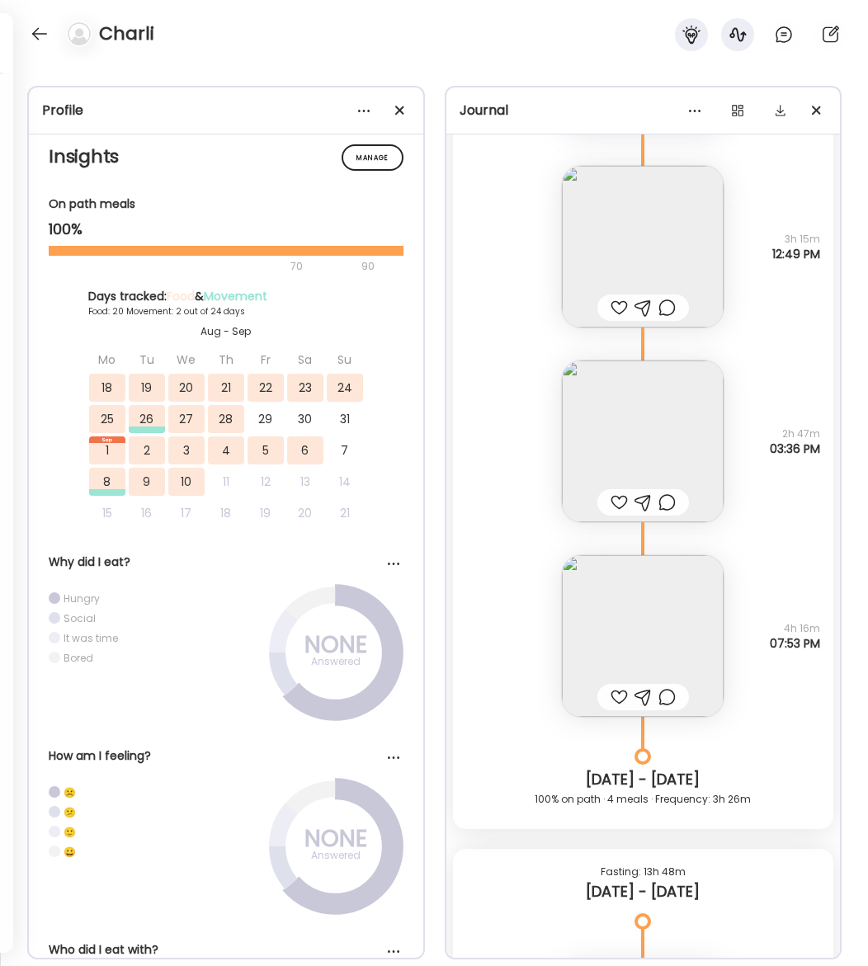
scroll to position [14341, 0]
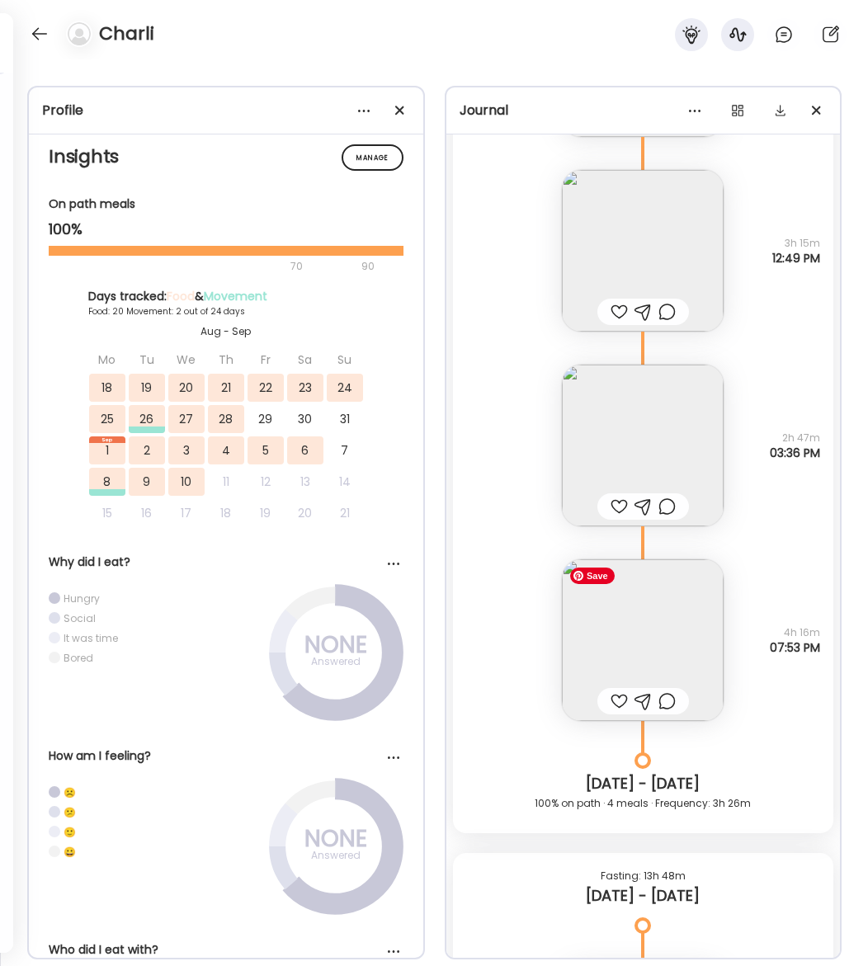
click at [683, 650] on img at bounding box center [643, 641] width 162 height 162
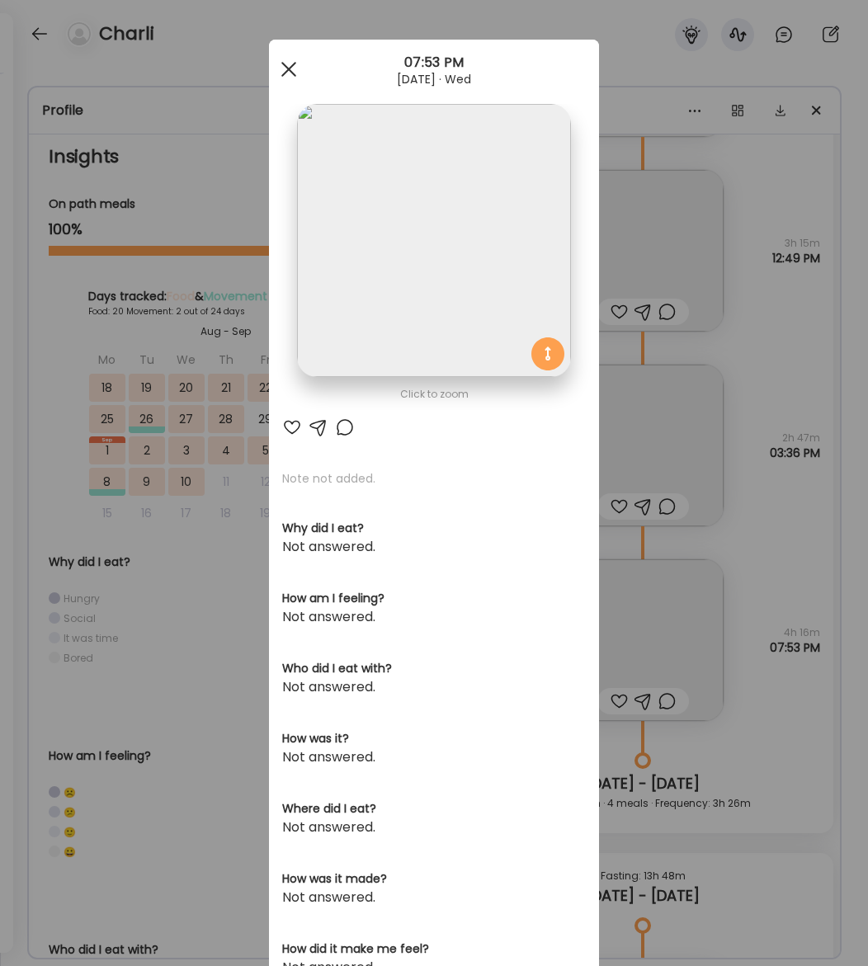
click at [289, 63] on div at bounding box center [288, 69] width 33 height 33
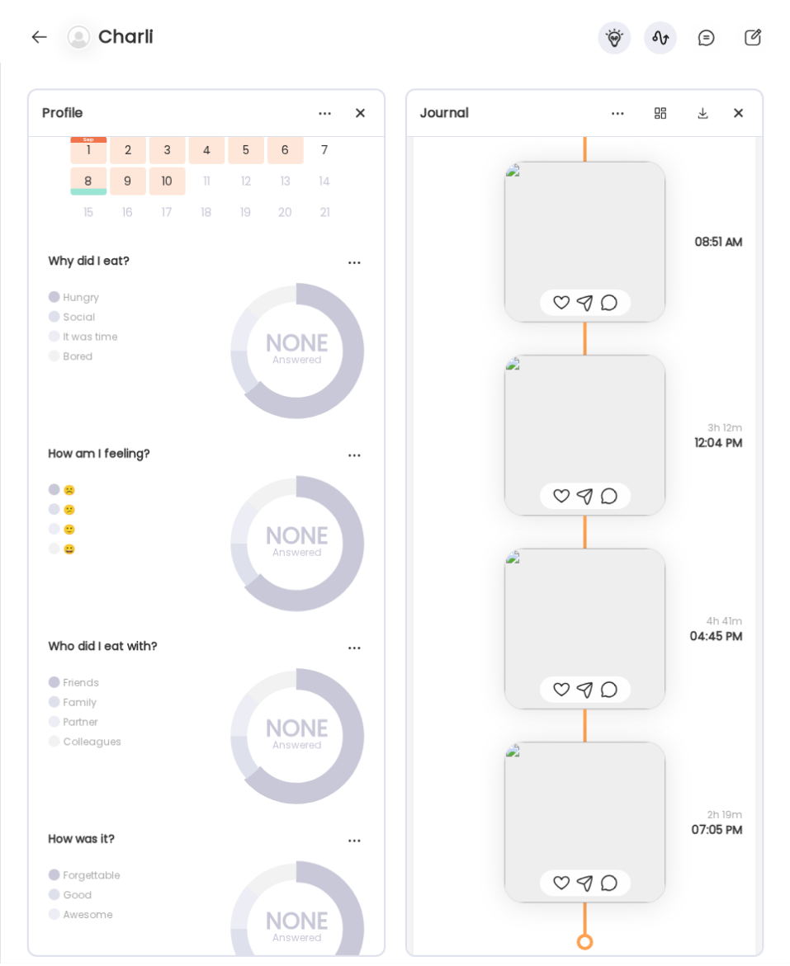
scroll to position [524, 0]
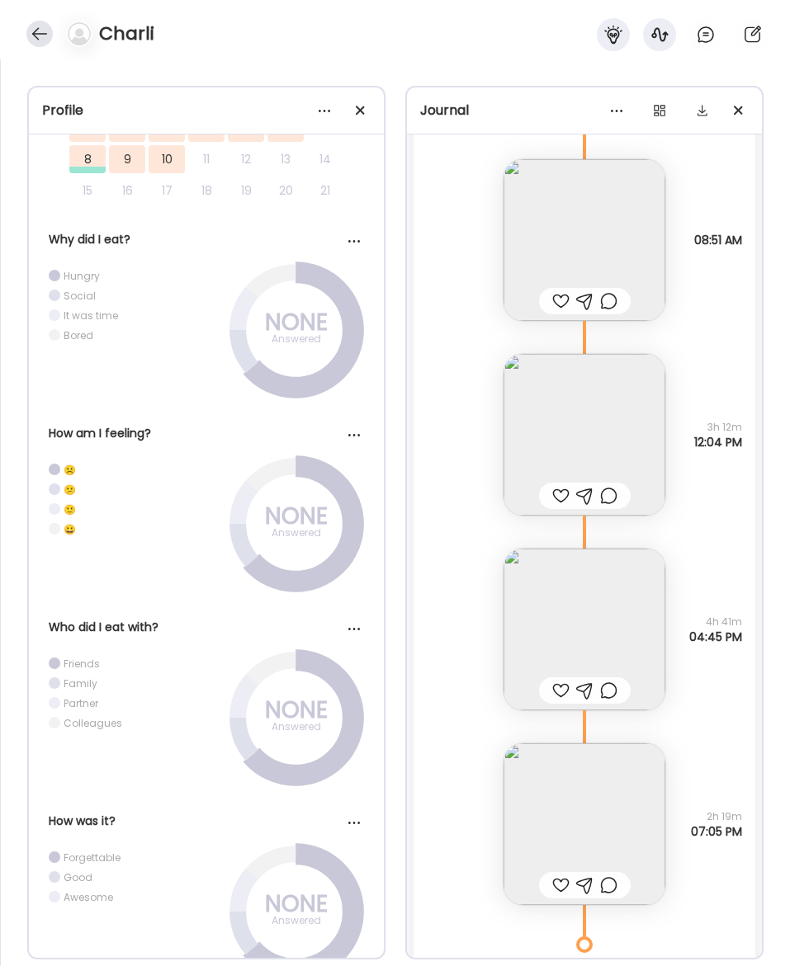
click at [40, 35] on div at bounding box center [39, 34] width 26 height 26
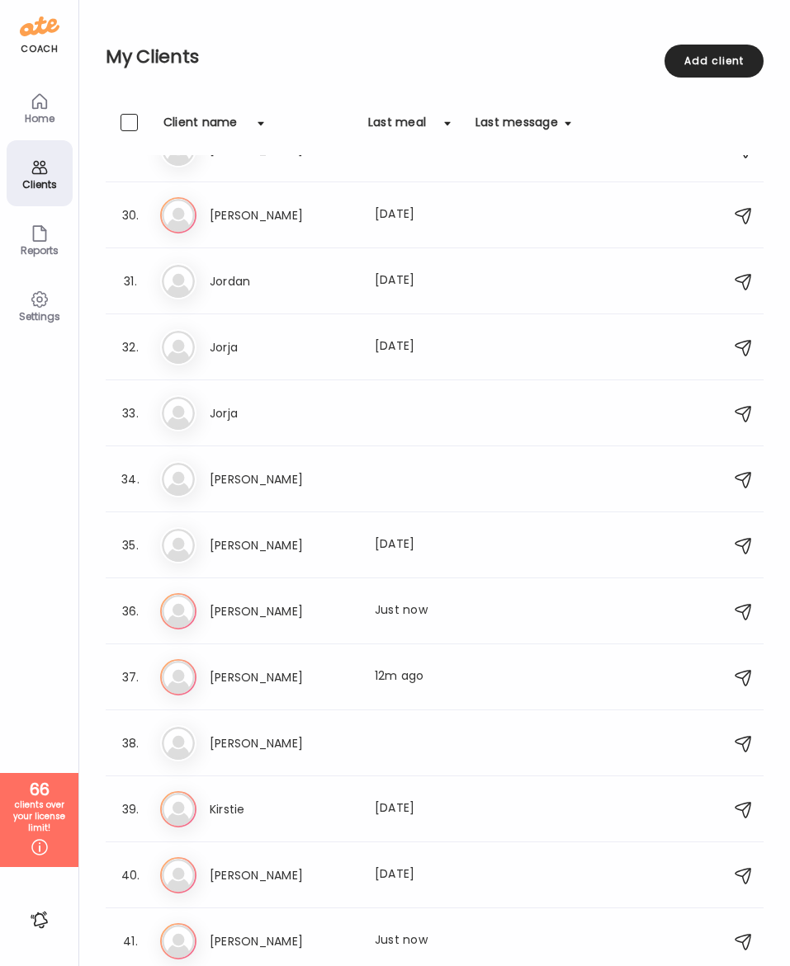
scroll to position [1894, 0]
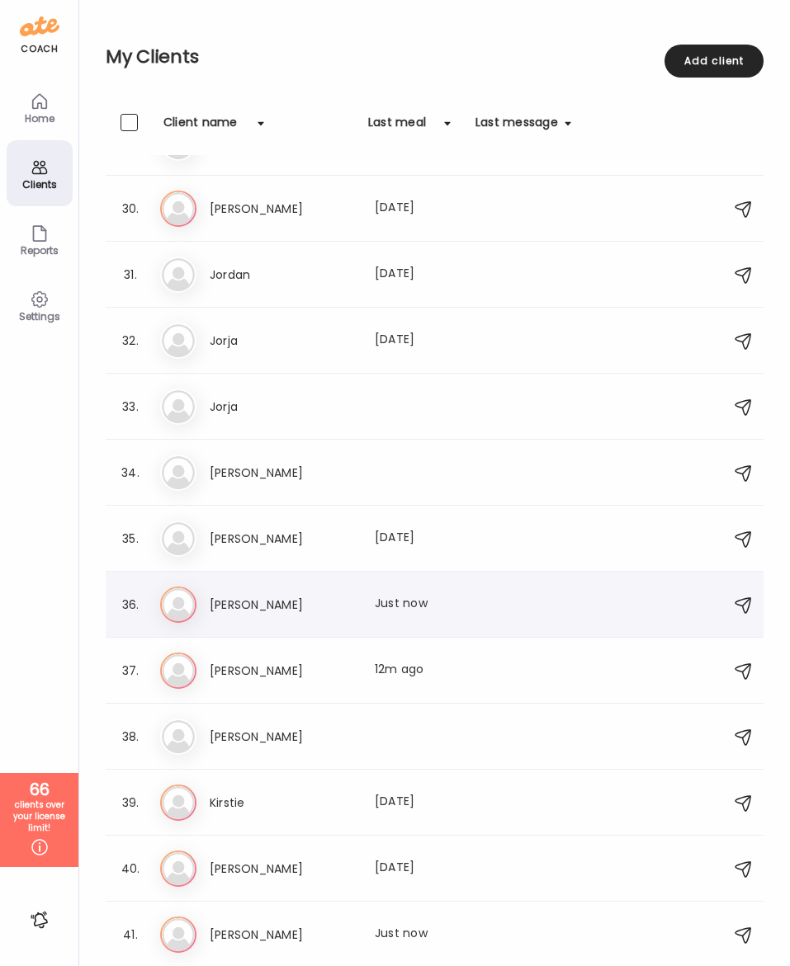
click at [224, 605] on h3 "[PERSON_NAME]" at bounding box center [282, 605] width 145 height 20
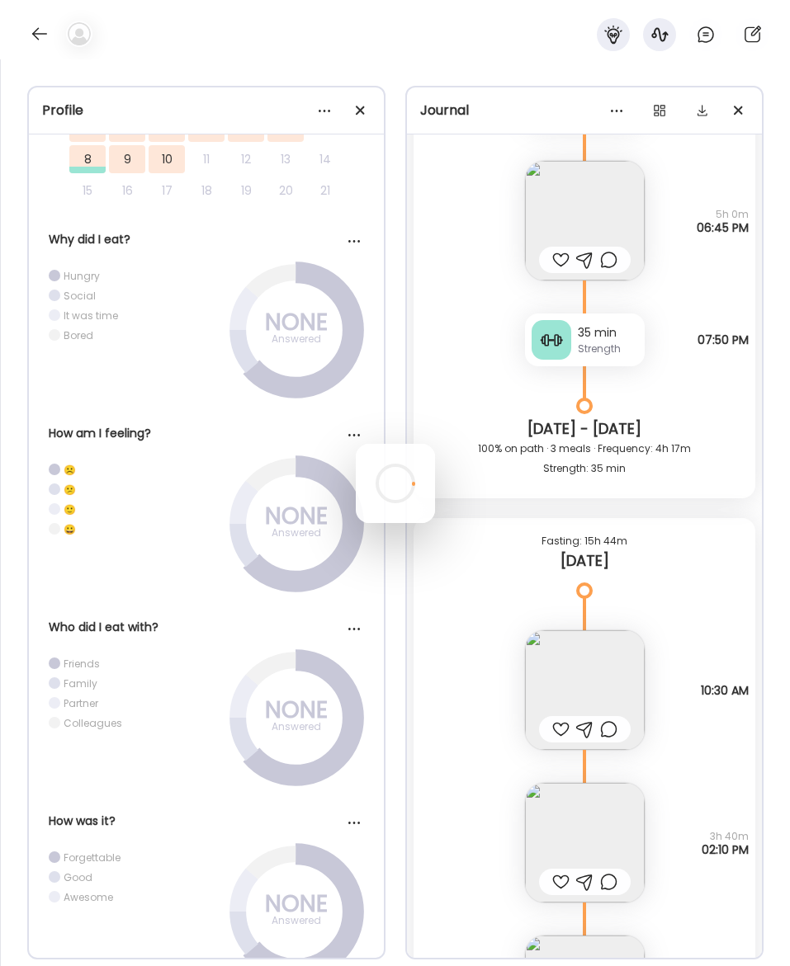
click at [356, 523] on div at bounding box center [395, 483] width 79 height 79
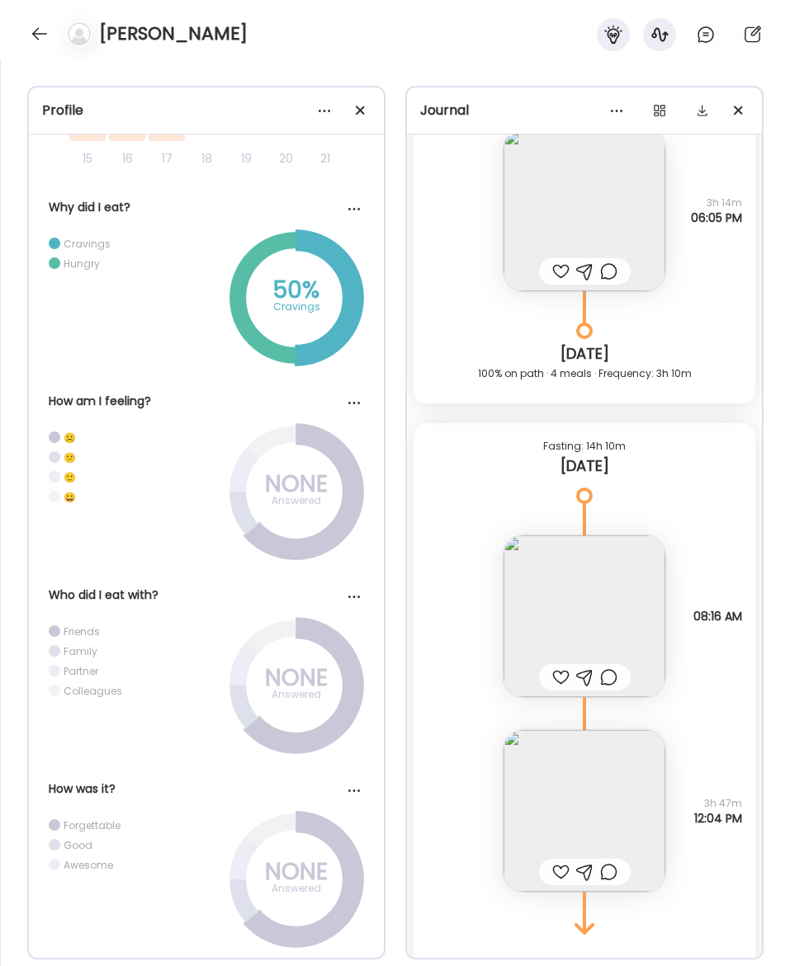
scroll to position [18464, 0]
click at [599, 612] on img at bounding box center [584, 621] width 162 height 162
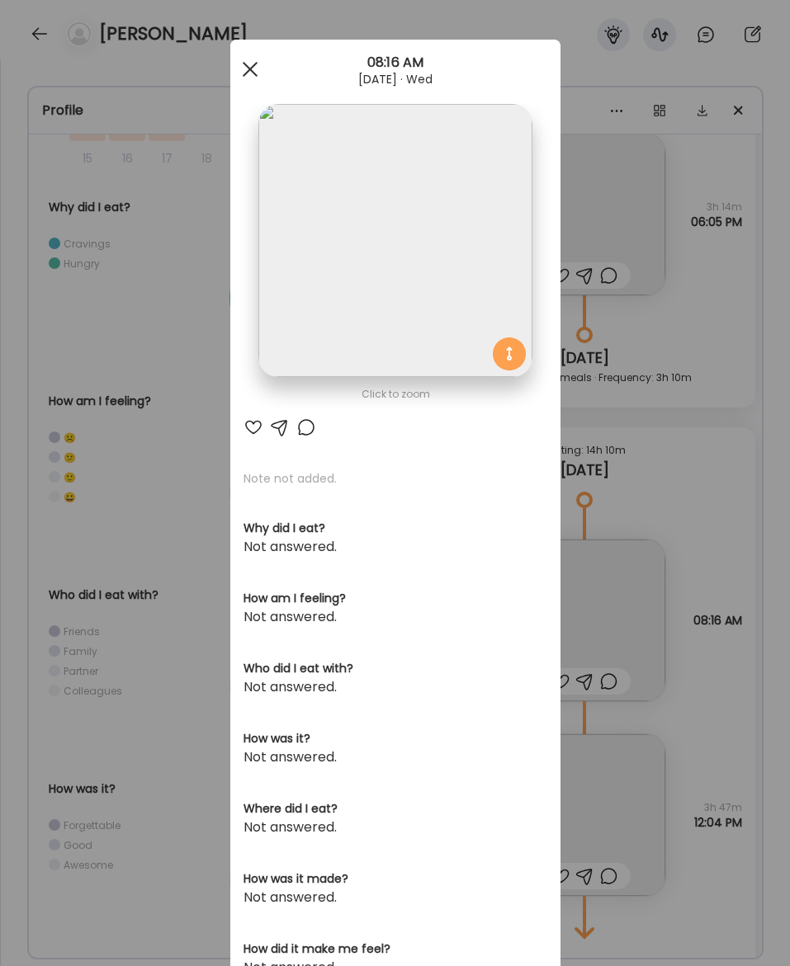
click at [245, 71] on div at bounding box center [250, 69] width 33 height 33
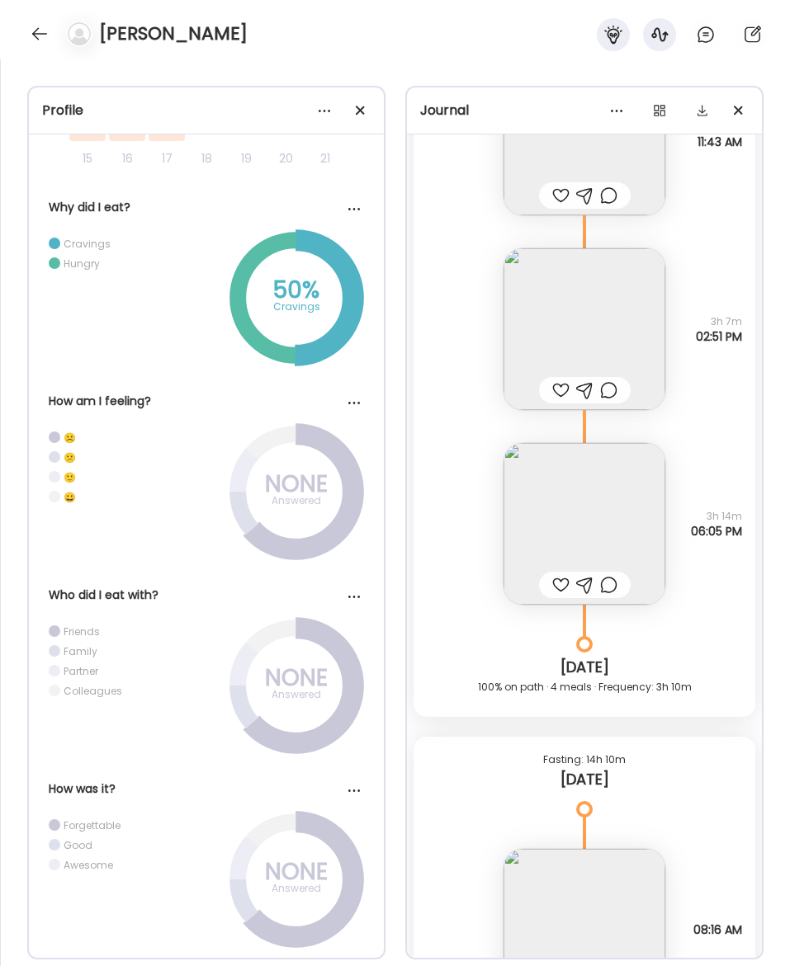
scroll to position [18139, 0]
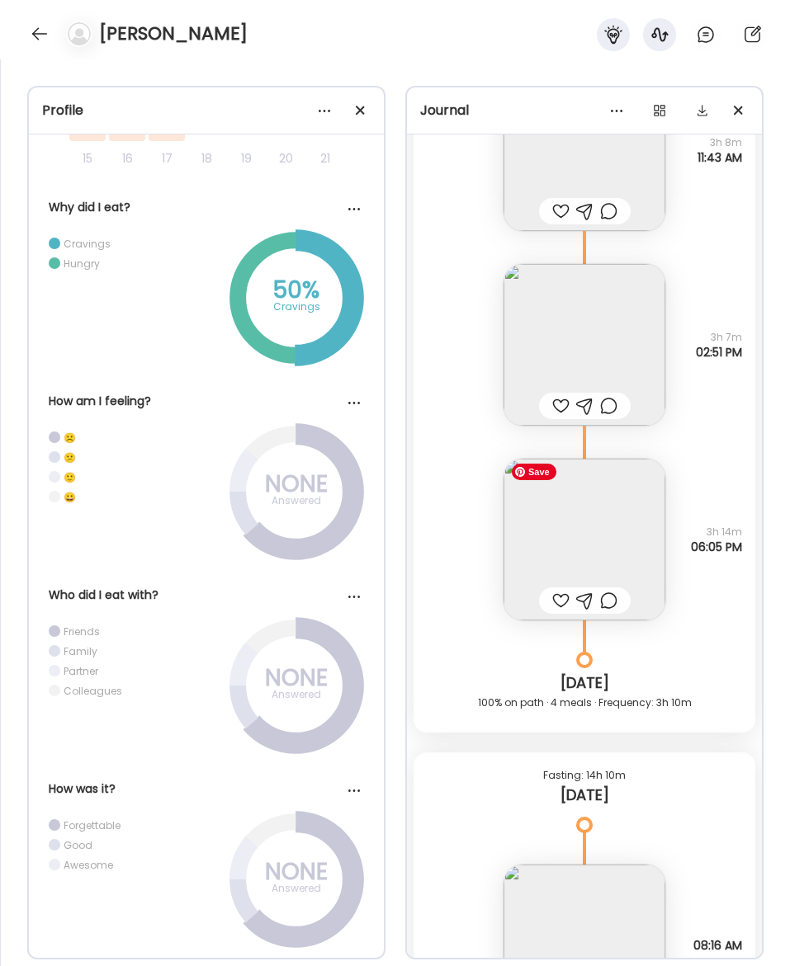
click at [593, 539] on img at bounding box center [584, 540] width 162 height 162
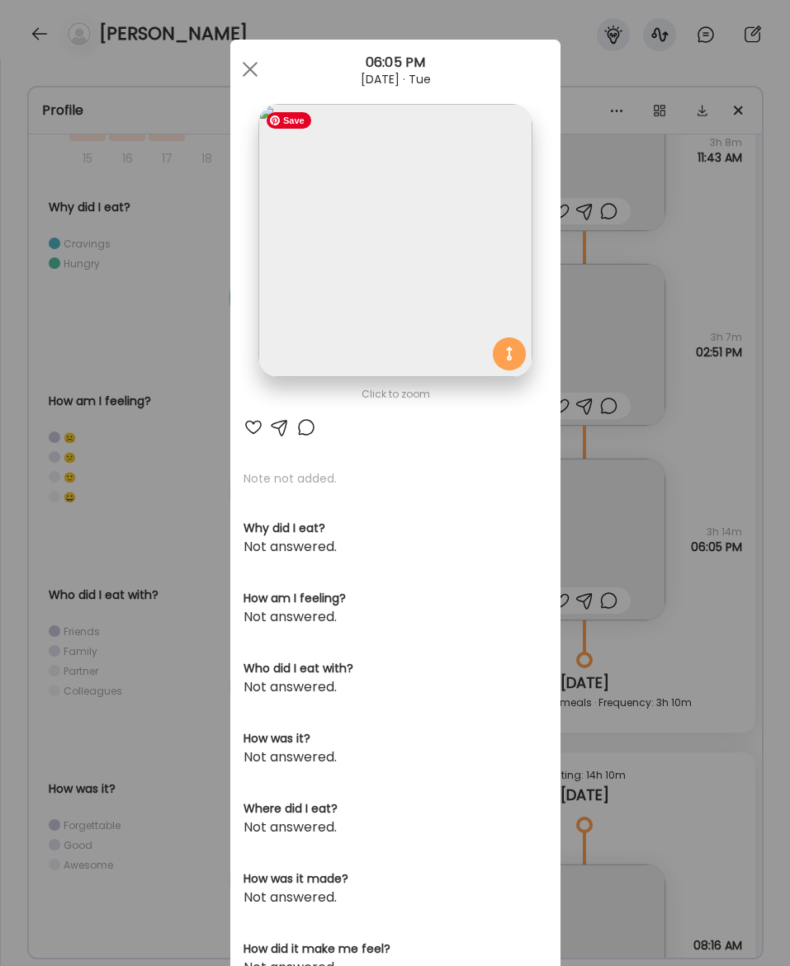
click at [417, 254] on img at bounding box center [394, 240] width 273 height 273
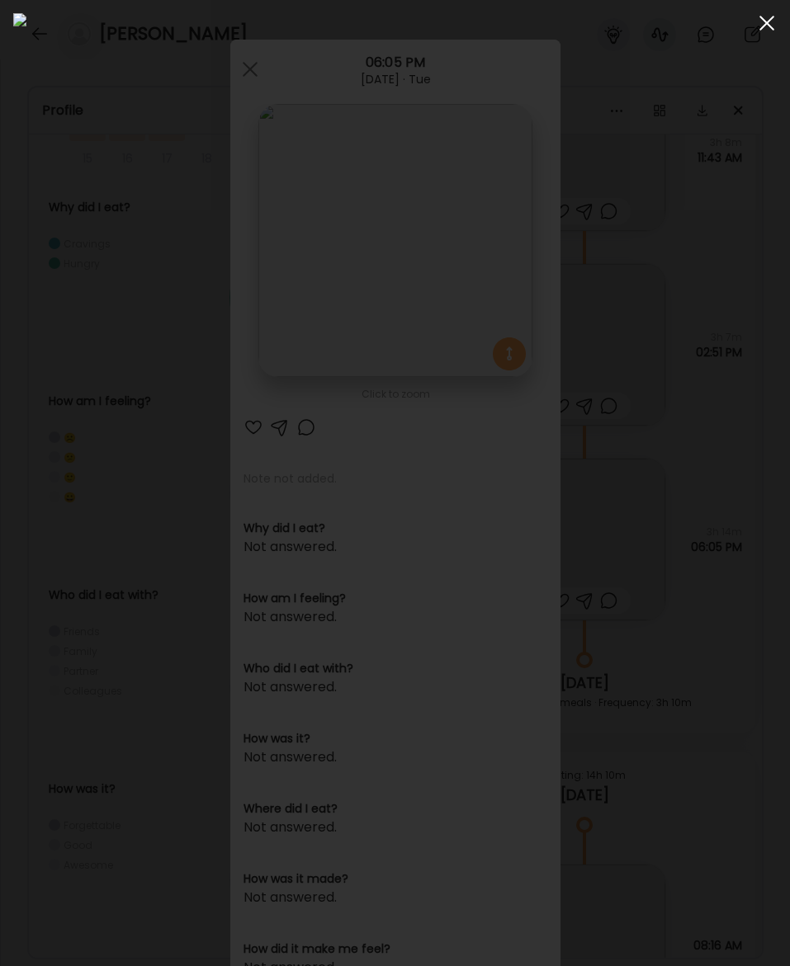
click at [744, 29] on div at bounding box center [766, 23] width 33 height 33
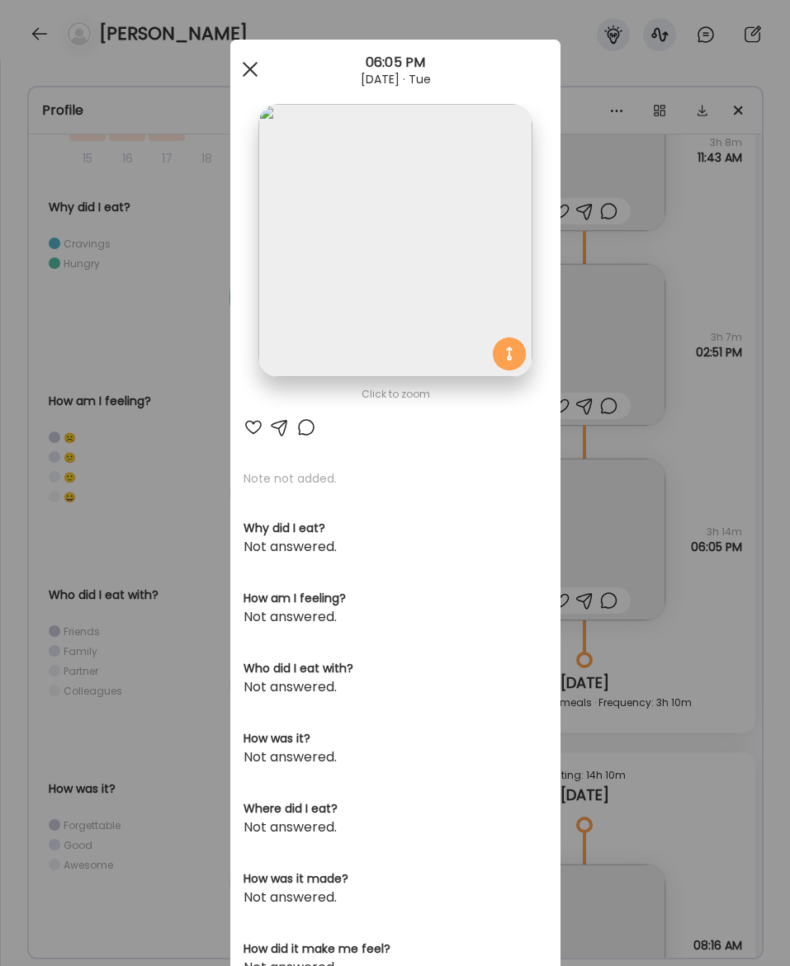
click at [242, 76] on span at bounding box center [249, 69] width 15 height 15
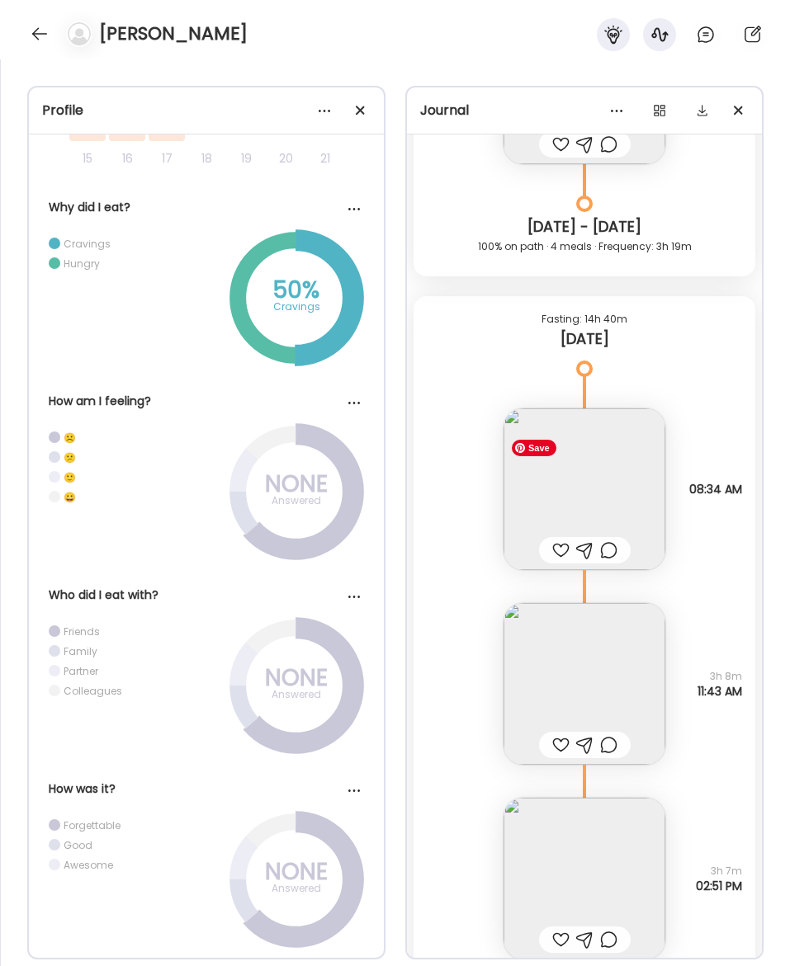
scroll to position [17582, 0]
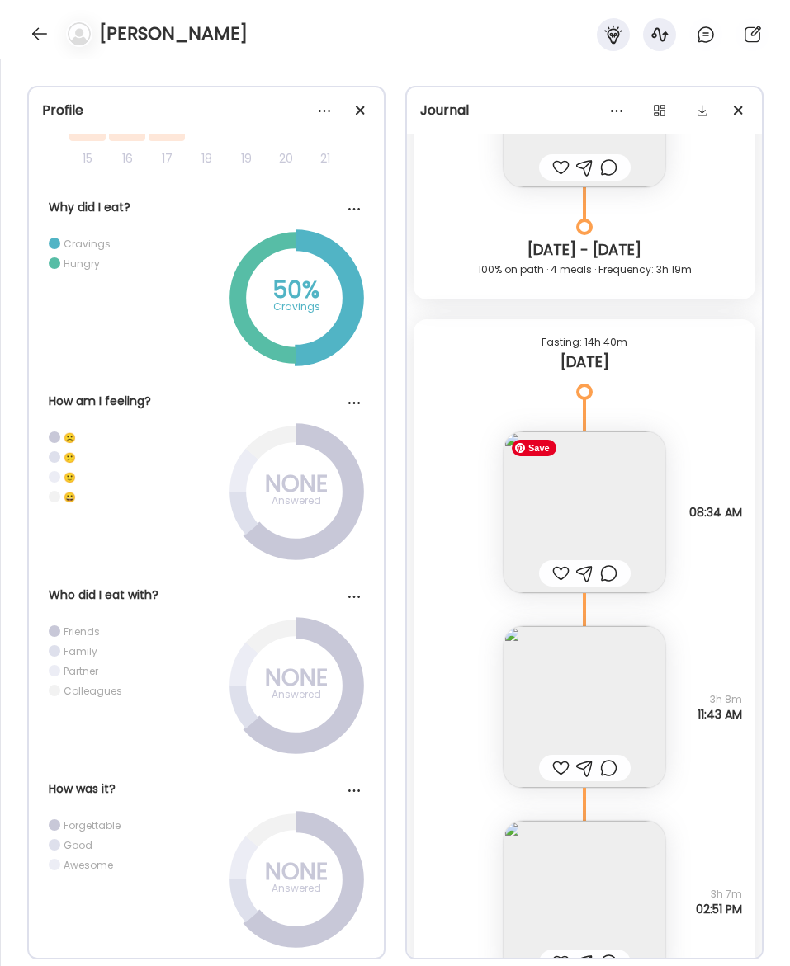
click at [532, 522] on img at bounding box center [584, 513] width 162 height 162
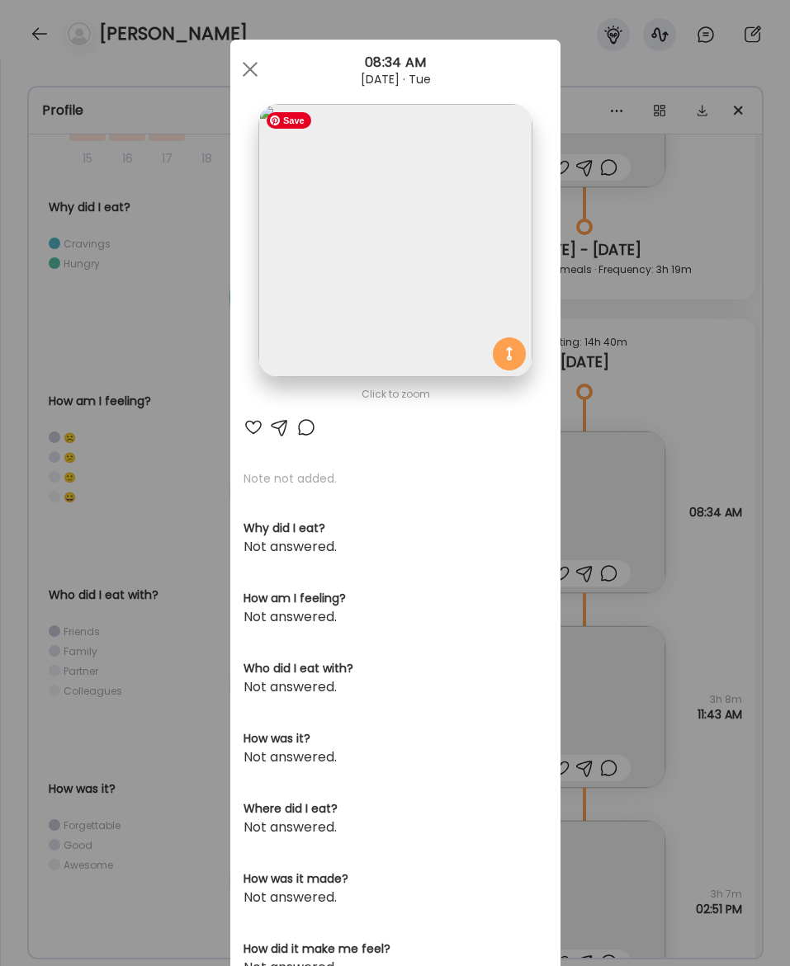
click at [389, 250] on img at bounding box center [394, 240] width 273 height 273
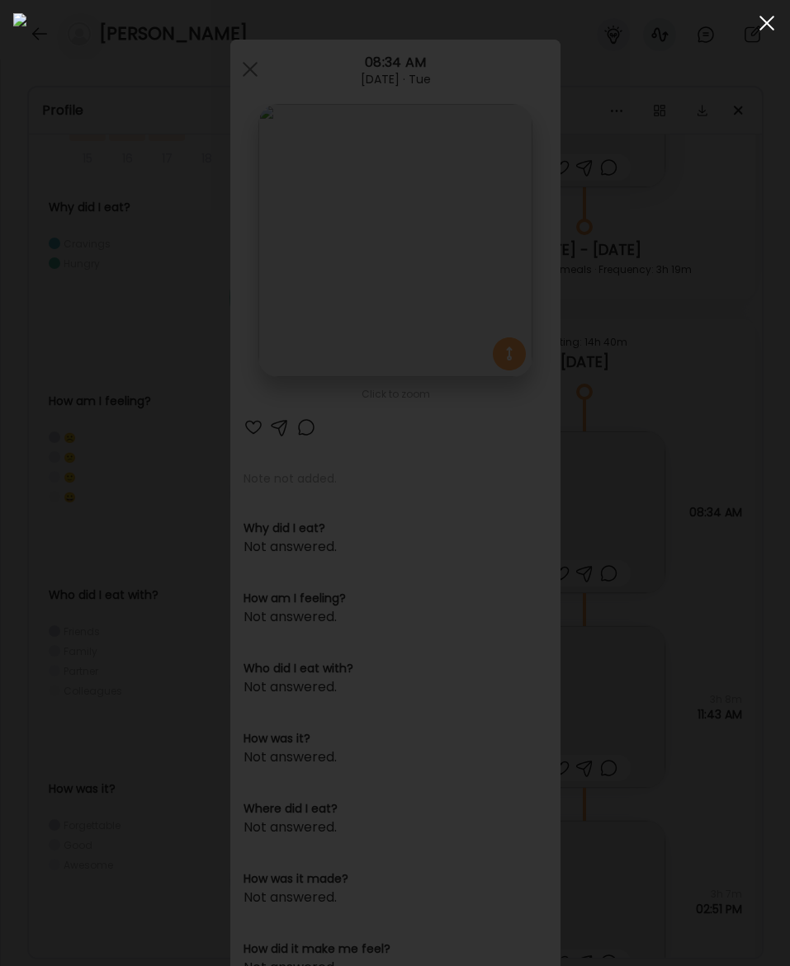
click at [744, 30] on div at bounding box center [766, 23] width 33 height 33
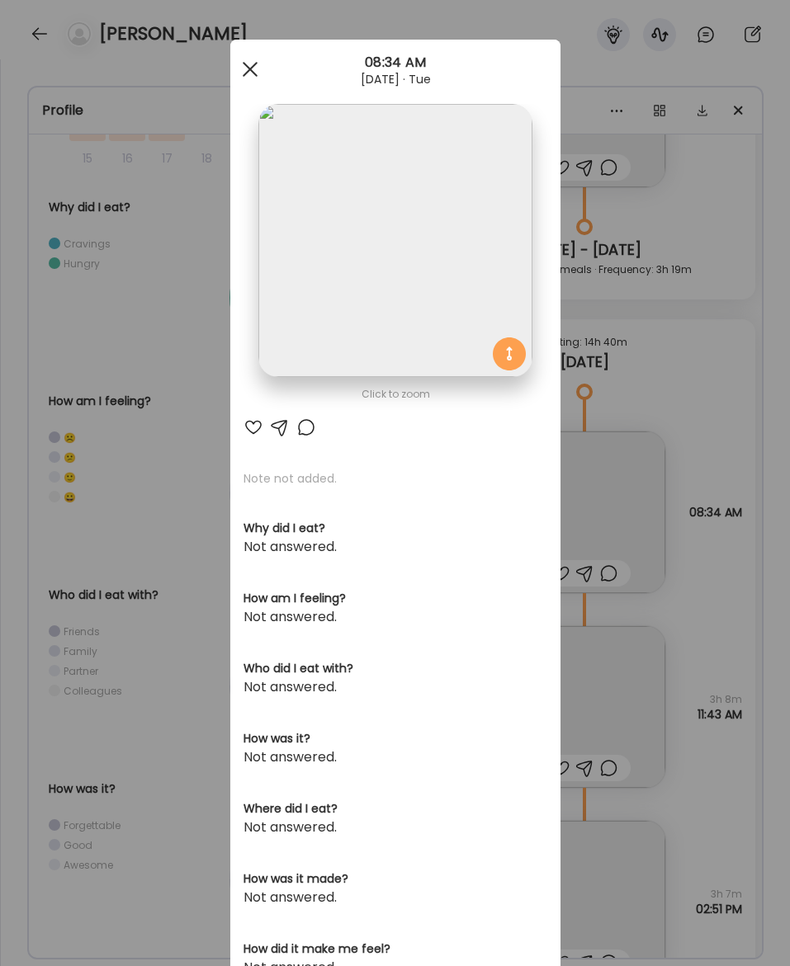
click at [248, 73] on div at bounding box center [250, 69] width 33 height 33
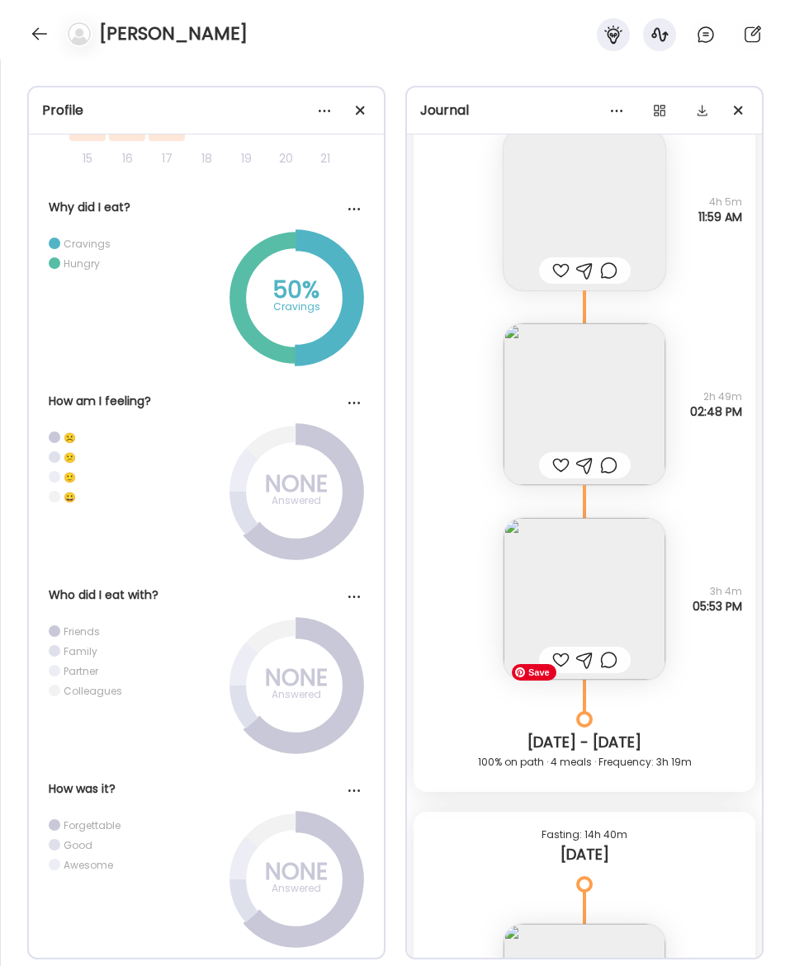
scroll to position [17025, 0]
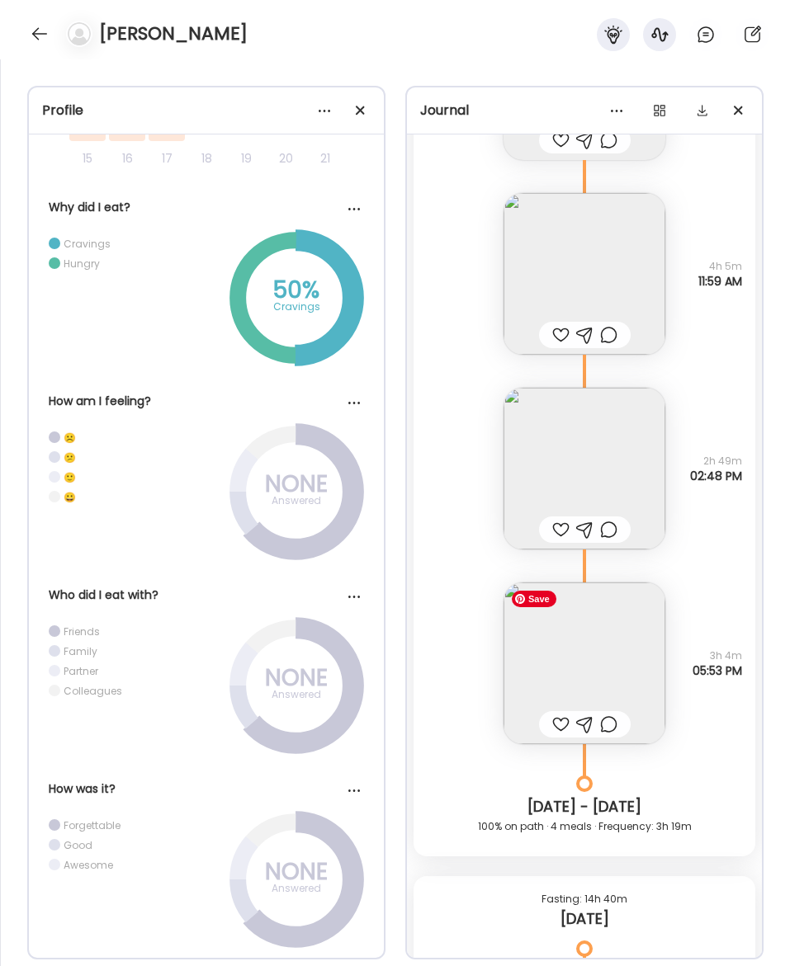
click at [622, 654] on img at bounding box center [584, 664] width 162 height 162
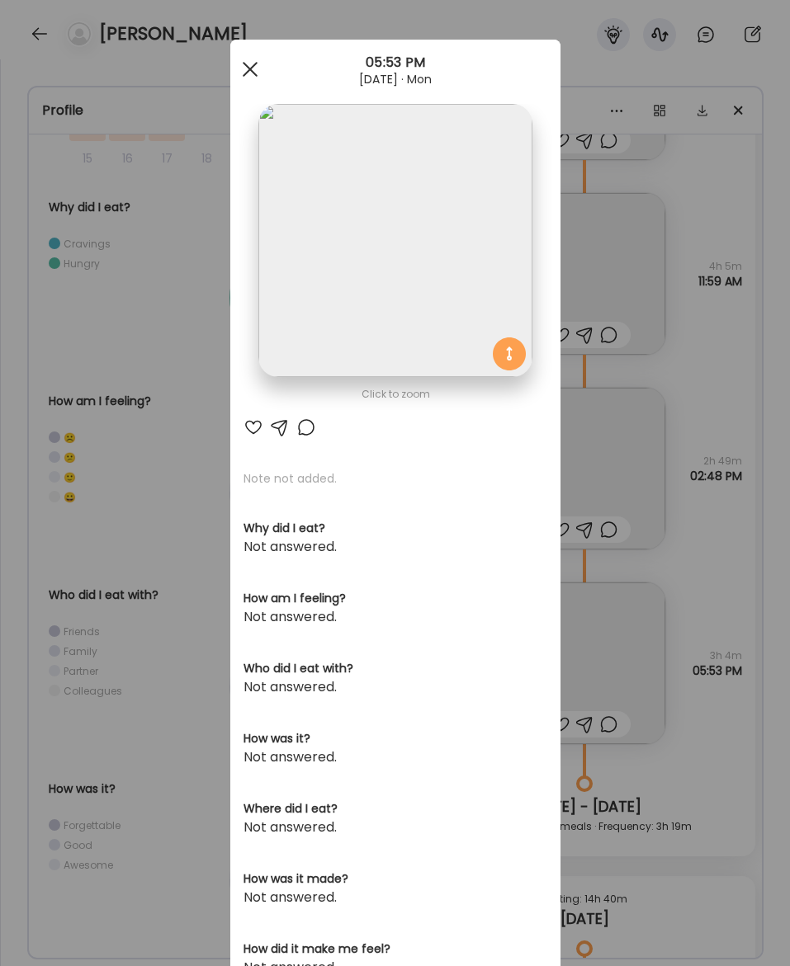
click at [253, 78] on div at bounding box center [250, 69] width 33 height 33
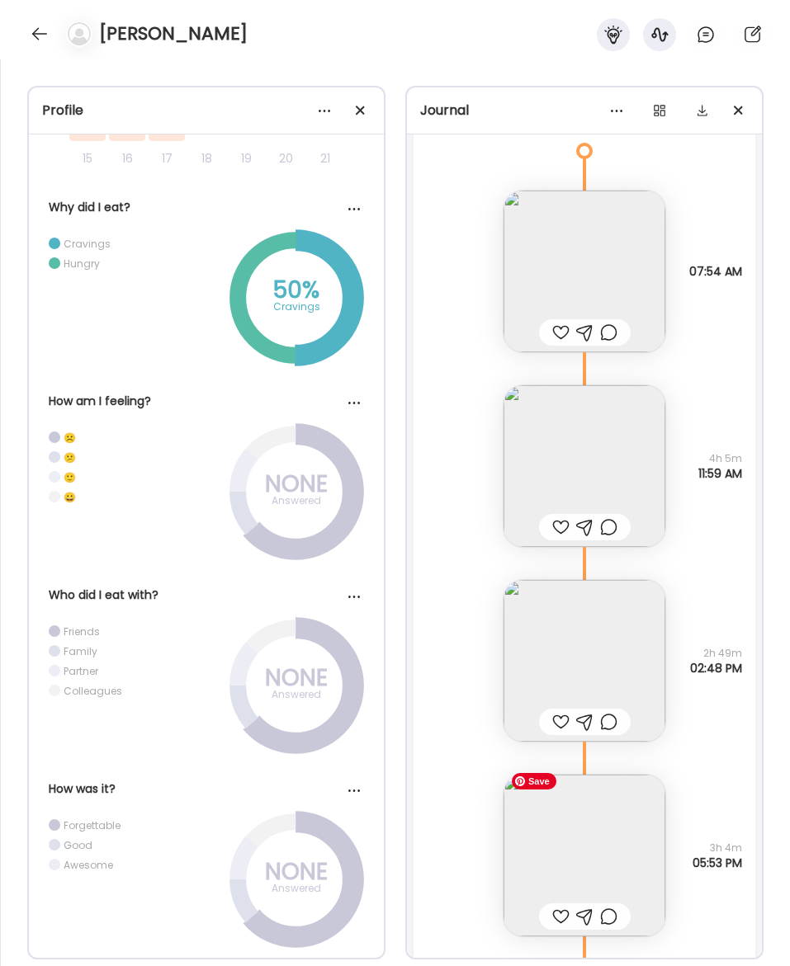
scroll to position [16842, 0]
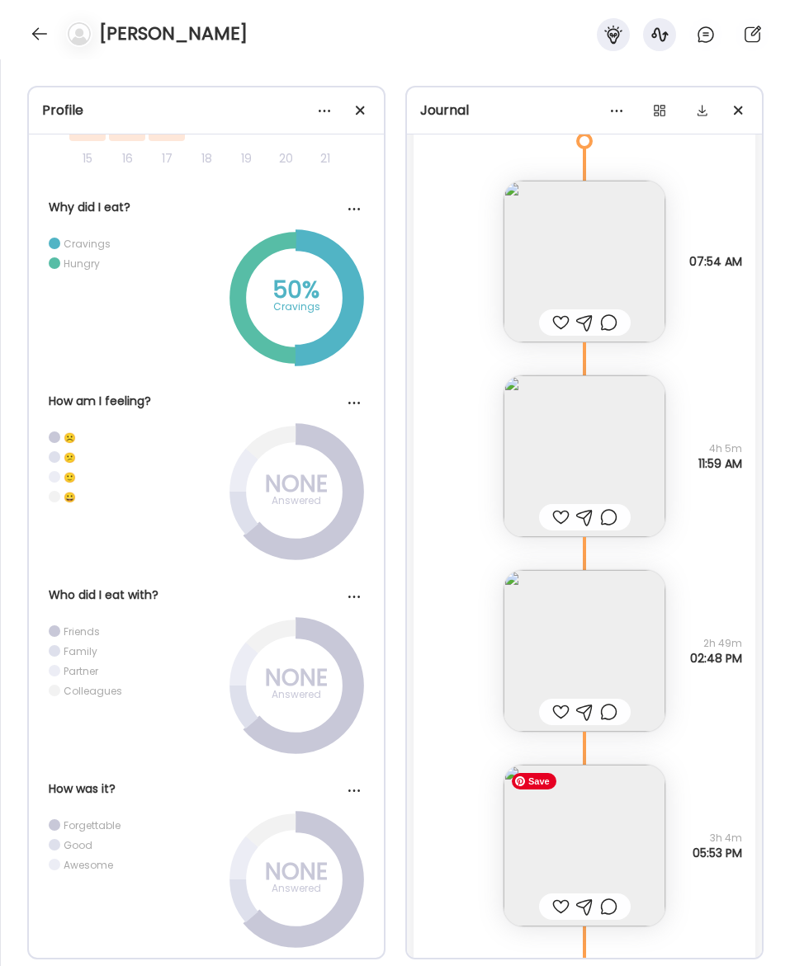
click at [620, 858] on img at bounding box center [584, 846] width 162 height 162
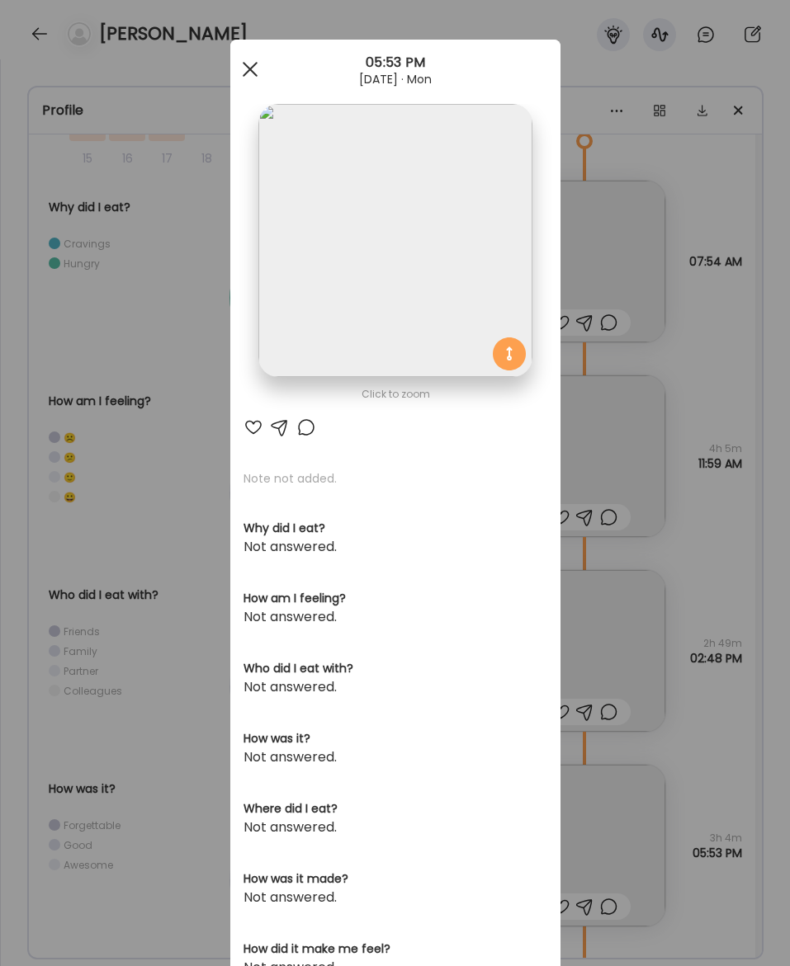
click at [249, 72] on div at bounding box center [250, 69] width 33 height 33
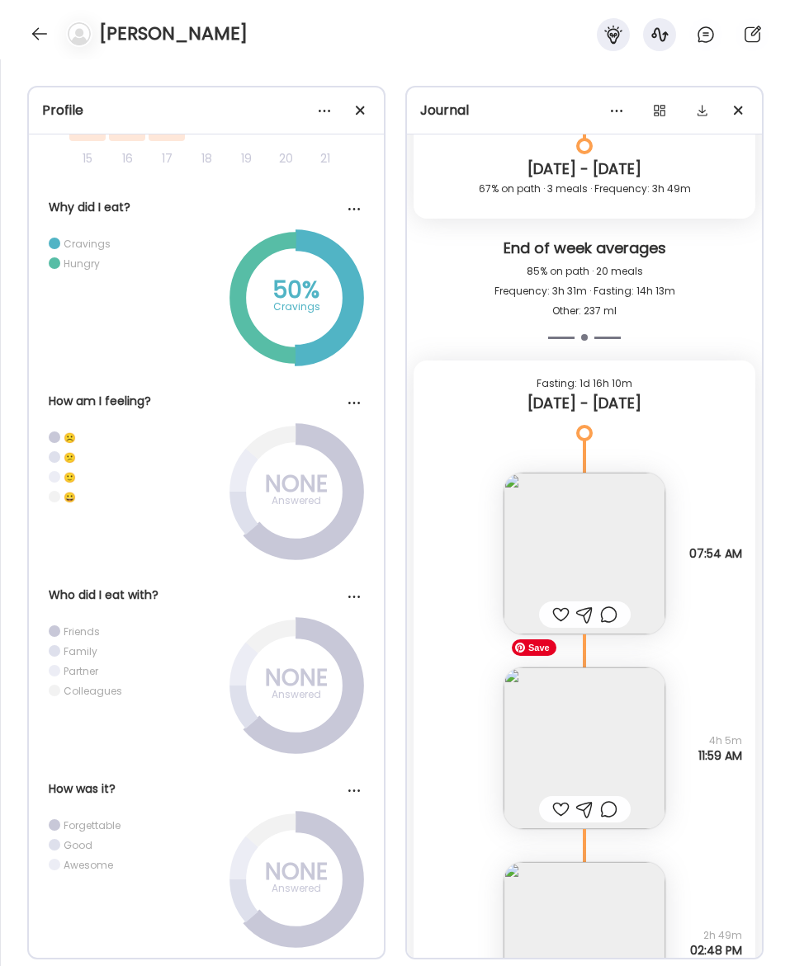
scroll to position [16488, 0]
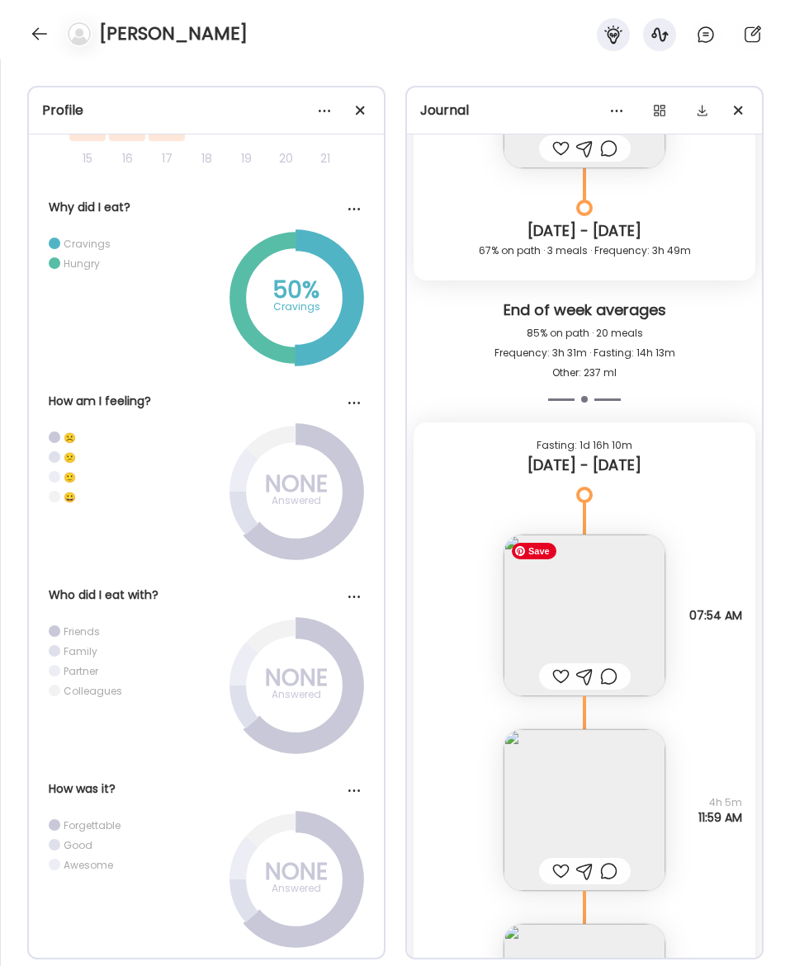
click at [583, 630] on img at bounding box center [584, 616] width 162 height 162
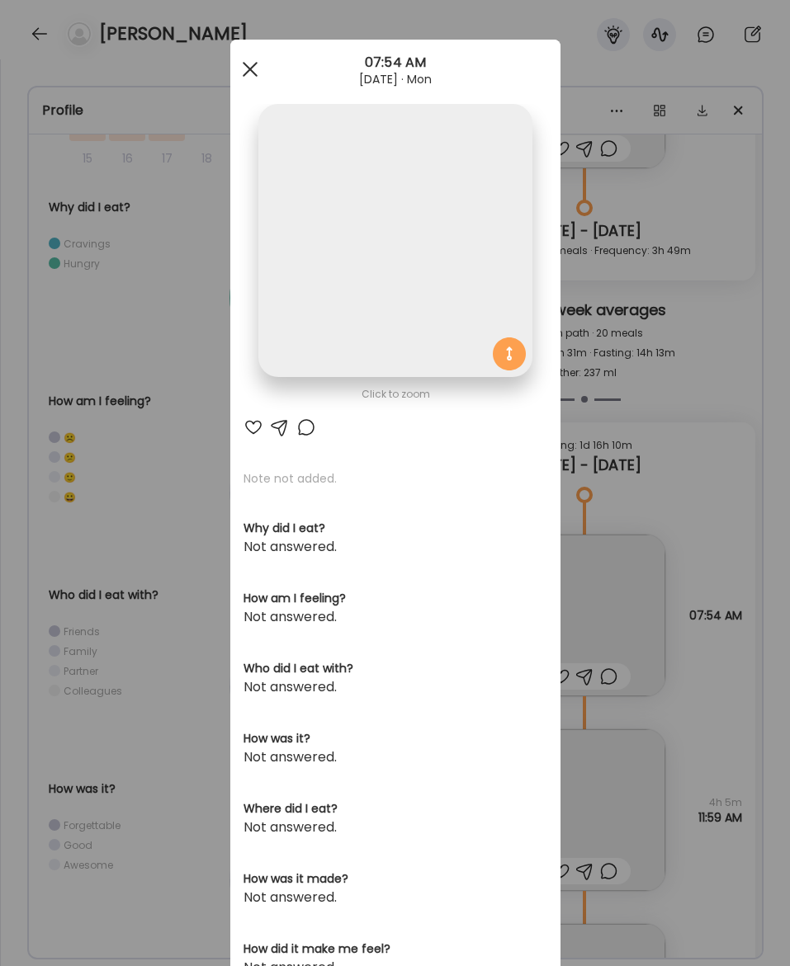
click at [251, 68] on span at bounding box center [249, 69] width 15 height 15
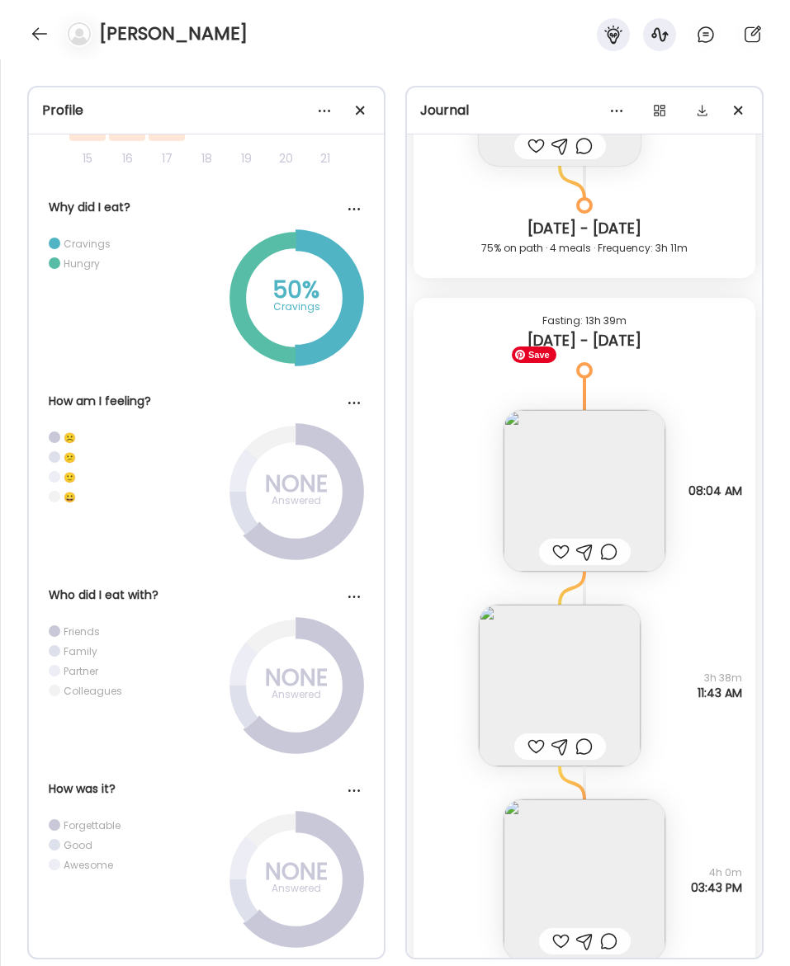
scroll to position [15689, 0]
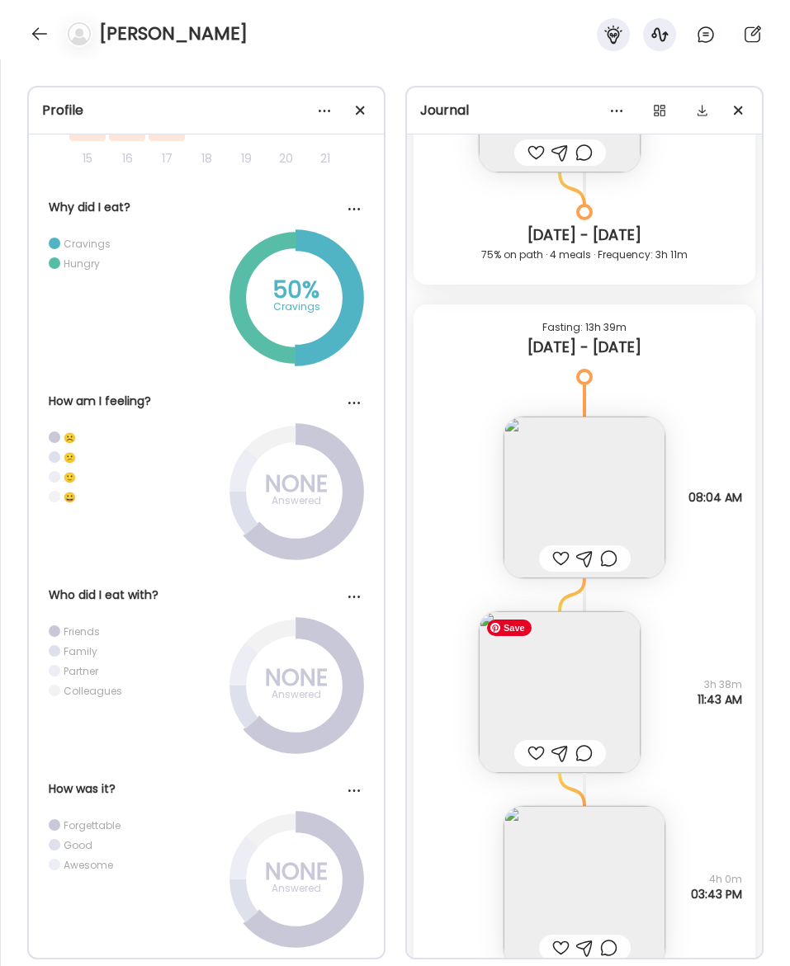
click at [579, 701] on img at bounding box center [560, 693] width 162 height 162
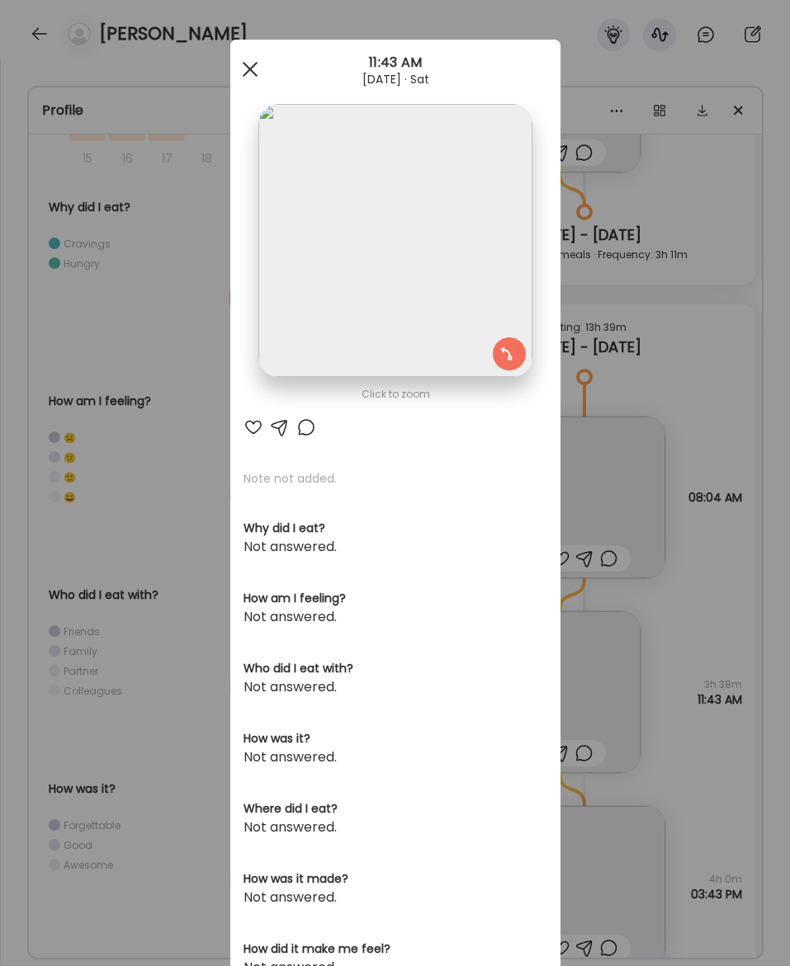
click at [254, 64] on span at bounding box center [249, 69] width 15 height 15
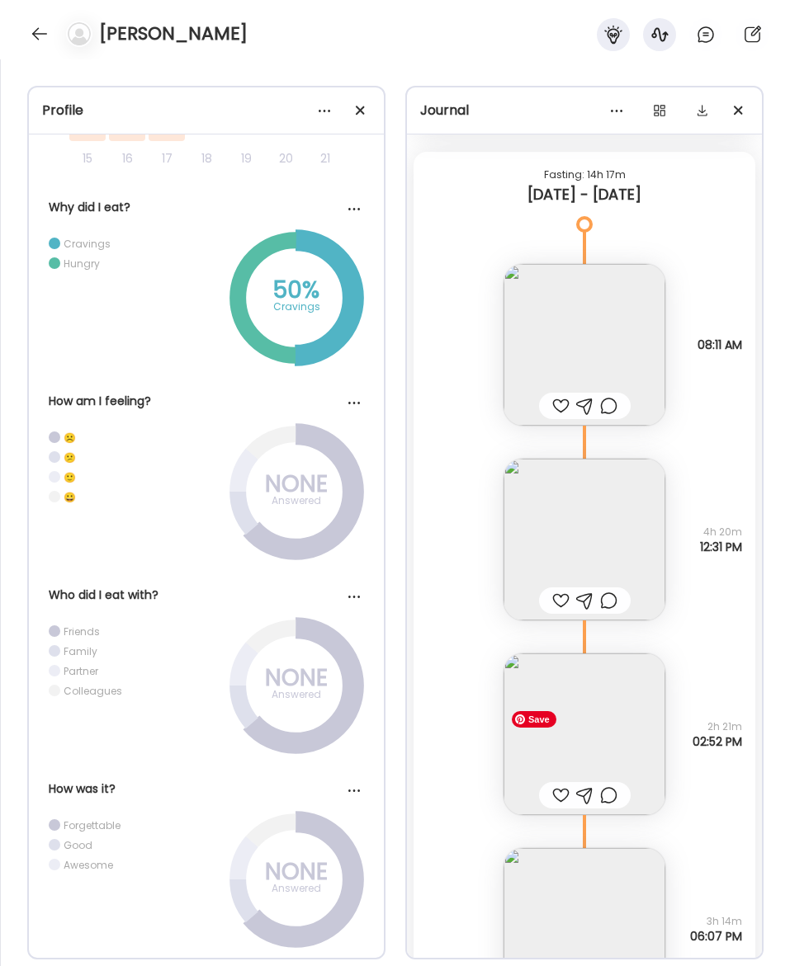
scroll to position [13866, 0]
